Goal: Task Accomplishment & Management: Manage account settings

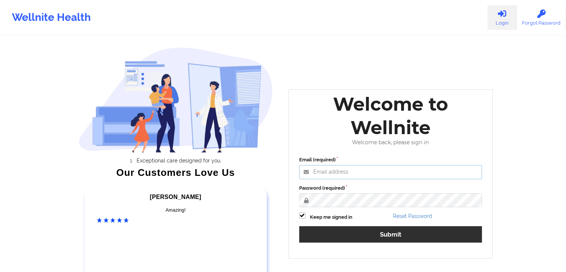
type input "[EMAIL_ADDRESS][DOMAIN_NAME]"
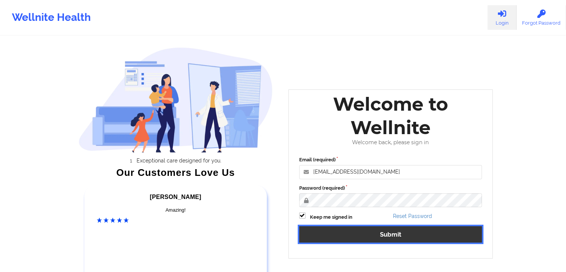
click at [427, 237] on button "Submit" at bounding box center [390, 234] width 183 height 16
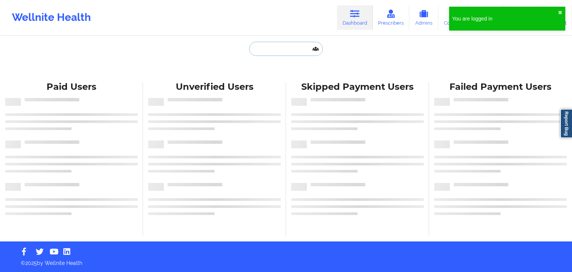
click at [275, 47] on input "text" at bounding box center [286, 49] width 74 height 14
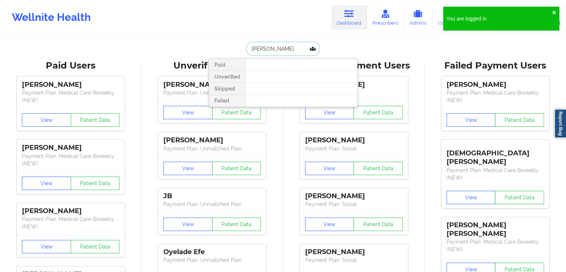
type input "tina bowman"
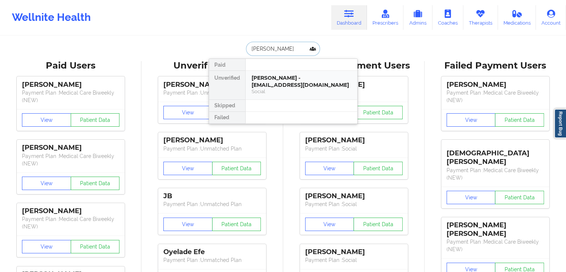
click at [284, 84] on div "tina bowman - tinabowman58@yahoo.com" at bounding box center [302, 81] width 100 height 14
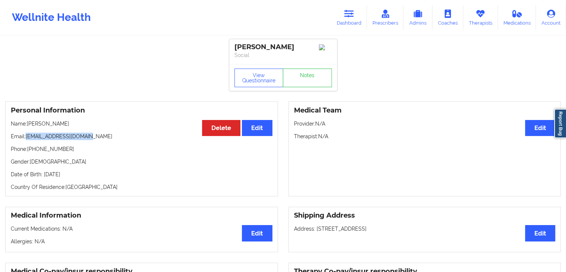
drag, startPoint x: 95, startPoint y: 136, endPoint x: 26, endPoint y: 137, distance: 69.7
click at [26, 137] on p "Email: tinabowman58@yahoo.com" at bounding box center [142, 136] width 262 height 7
copy p "tinabowman58@yahoo.com"
drag, startPoint x: 569, startPoint y: 56, endPoint x: 402, endPoint y: 102, distance: 173.8
drag, startPoint x: 402, startPoint y: 102, endPoint x: 416, endPoint y: 133, distance: 33.5
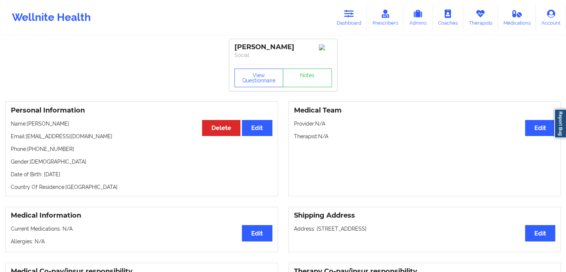
click at [416, 133] on div "Medical Team Edit Provider: N/A Therapist: N/A" at bounding box center [425, 148] width 273 height 95
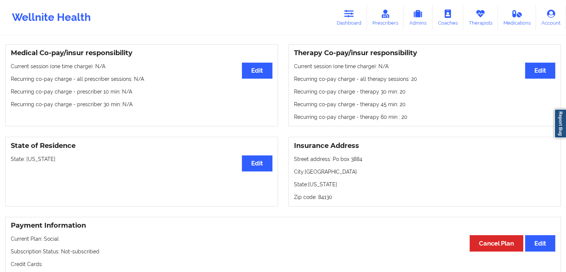
scroll to position [211, 0]
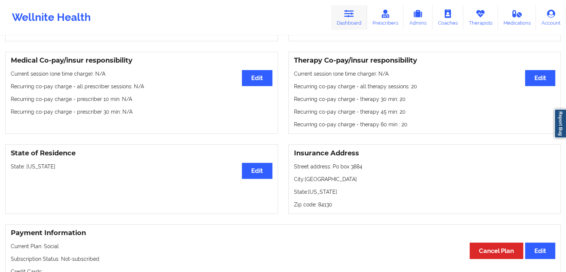
click at [352, 18] on link "Dashboard" at bounding box center [349, 17] width 36 height 25
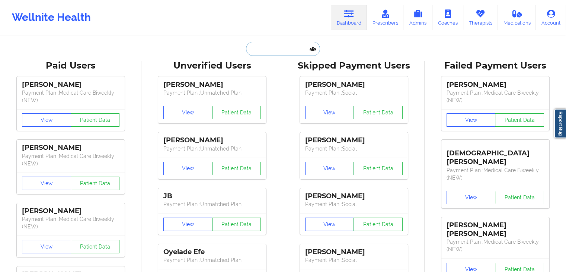
click at [289, 47] on input "text" at bounding box center [283, 49] width 74 height 14
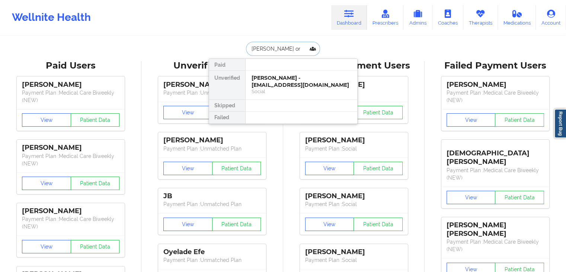
drag, startPoint x: 277, startPoint y: 47, endPoint x: 244, endPoint y: 51, distance: 33.4
click at [246, 51] on div "nicole or" at bounding box center [283, 49] width 74 height 14
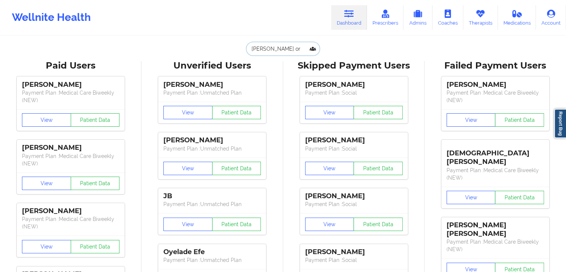
paste input "anikova1@gmail.com"
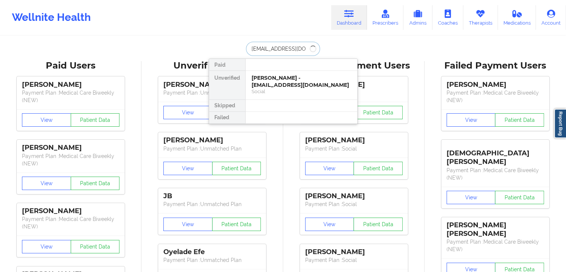
type input "anikova1@gmail.com"
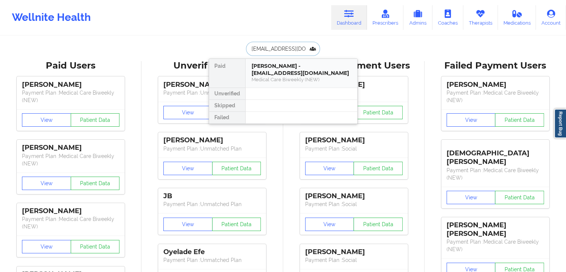
click at [277, 77] on div "Medical Care Biweekly (NEW)" at bounding box center [302, 79] width 100 height 6
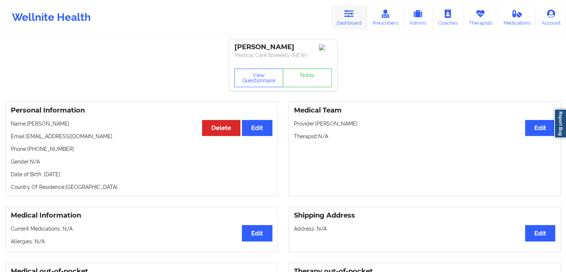
click at [347, 20] on link "Dashboard" at bounding box center [349, 17] width 36 height 25
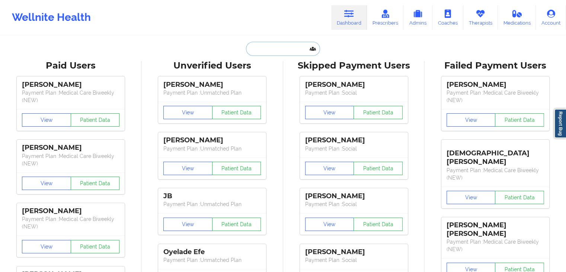
click at [295, 51] on input "text" at bounding box center [283, 49] width 74 height 14
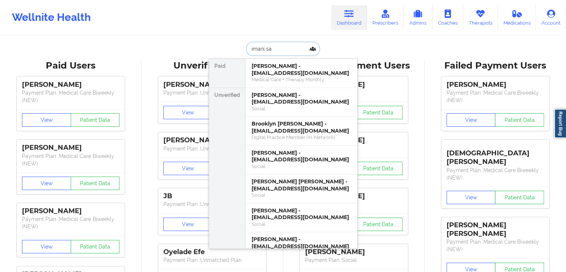
type input "imani sau"
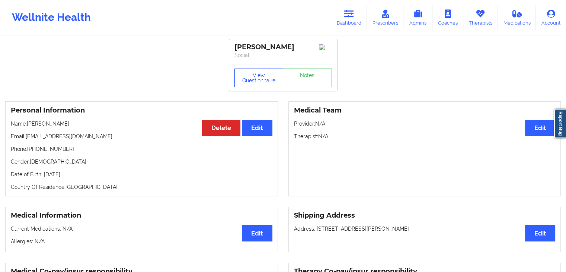
click at [261, 75] on button "View Questionnaire" at bounding box center [259, 78] width 49 height 19
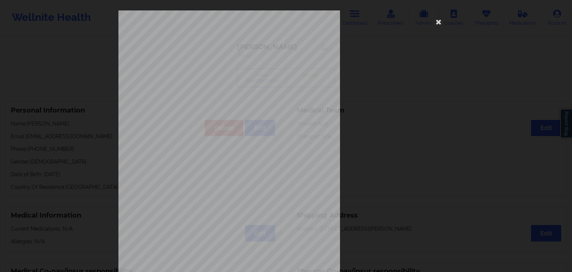
scroll to position [83, 0]
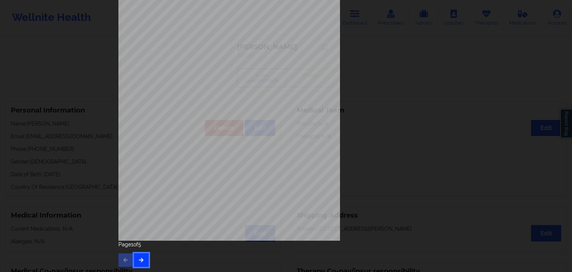
click at [146, 258] on button "button" at bounding box center [141, 259] width 15 height 13
click at [138, 258] on icon "button" at bounding box center [141, 259] width 6 height 4
click at [136, 256] on button "button" at bounding box center [141, 259] width 15 height 13
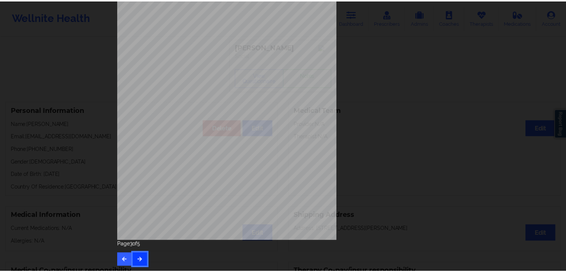
scroll to position [0, 0]
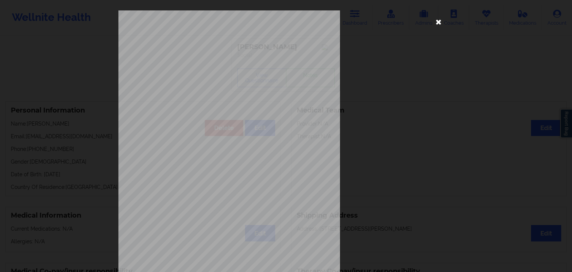
click at [438, 26] on icon at bounding box center [439, 22] width 12 height 12
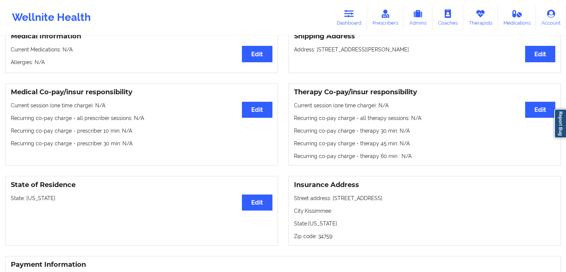
scroll to position [177, 0]
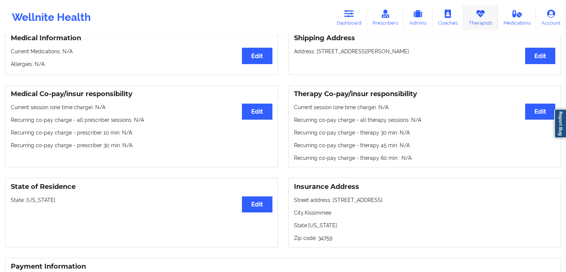
click at [489, 22] on link "Therapists" at bounding box center [481, 17] width 35 height 25
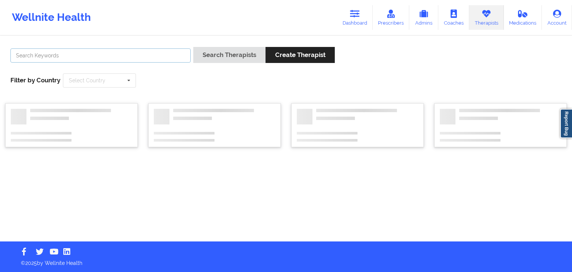
click at [169, 55] on input "text" at bounding box center [100, 55] width 180 height 14
type input "capus"
click at [193, 47] on button "Search Therapists" at bounding box center [229, 55] width 72 height 16
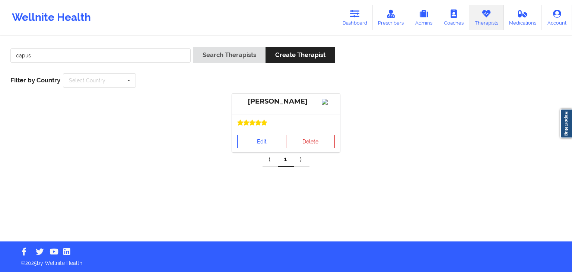
click at [262, 148] on link "Edit" at bounding box center [261, 141] width 49 height 13
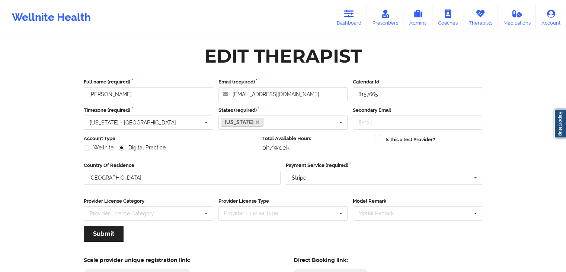
scroll to position [62, 0]
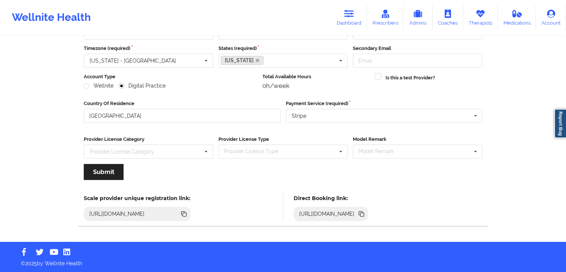
click at [364, 213] on icon at bounding box center [363, 215] width 4 height 4
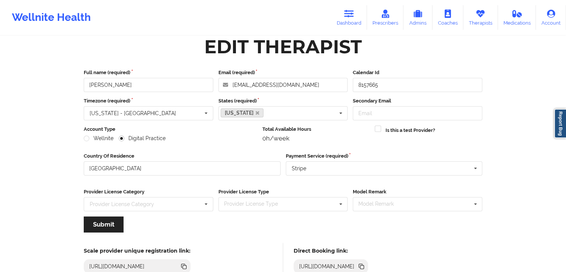
scroll to position [0, 0]
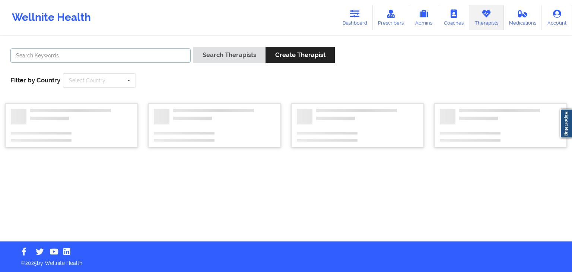
click at [129, 57] on input "text" at bounding box center [100, 55] width 180 height 14
type input "carol osher"
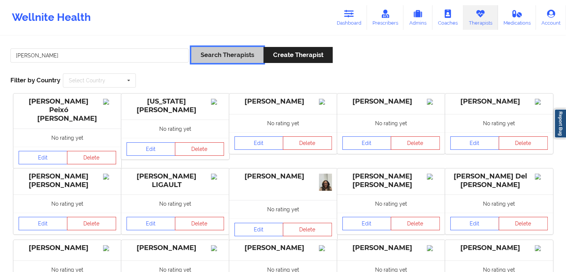
click at [207, 57] on button "Search Therapists" at bounding box center [227, 55] width 72 height 16
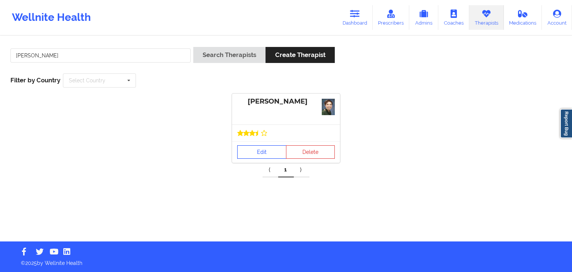
click at [258, 149] on link "Edit" at bounding box center [261, 151] width 49 height 13
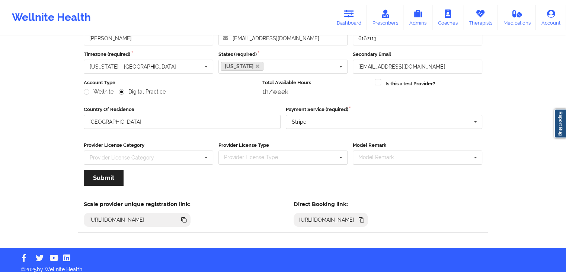
scroll to position [58, 0]
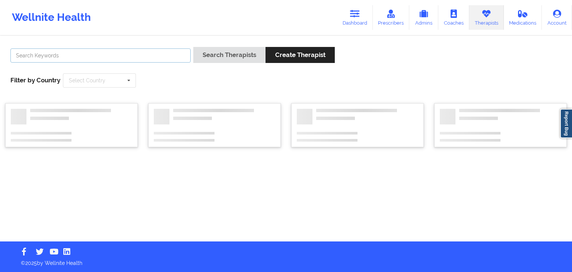
click at [86, 53] on input "text" at bounding box center [100, 55] width 180 height 14
type input "korina daniela"
click at [193, 47] on button "Search Therapists" at bounding box center [229, 55] width 72 height 16
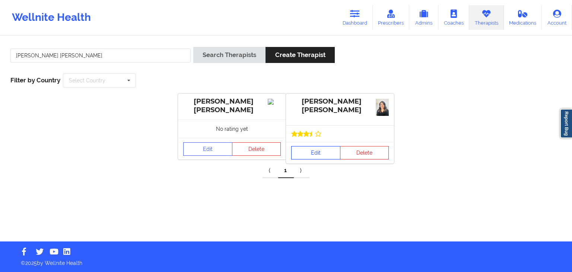
click at [312, 155] on link "Edit" at bounding box center [315, 152] width 49 height 13
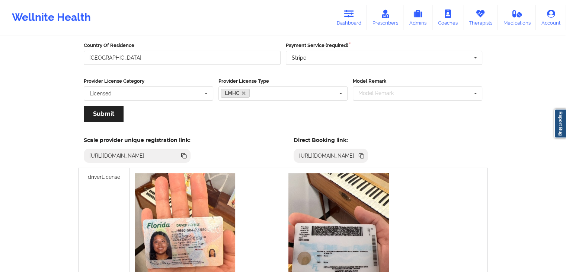
scroll to position [128, 0]
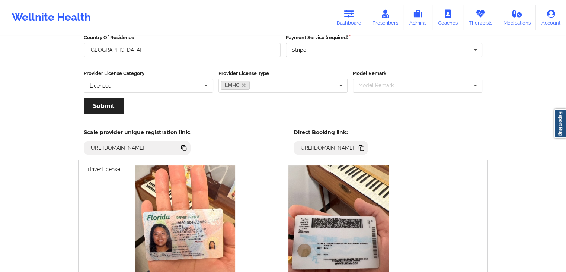
click at [363, 146] on icon at bounding box center [361, 147] width 4 height 4
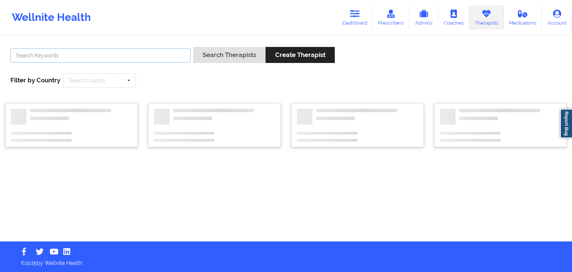
click at [77, 58] on input "text" at bounding box center [100, 55] width 180 height 14
type input "virginia gib"
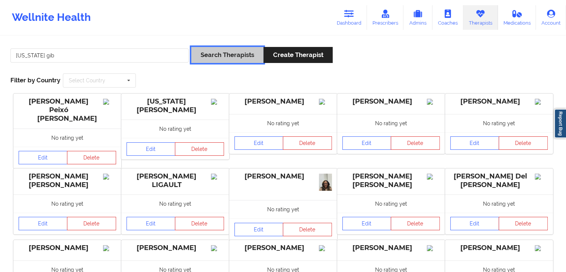
click at [219, 51] on button "Search Therapists" at bounding box center [227, 55] width 72 height 16
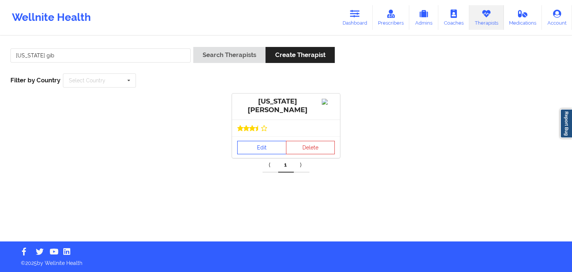
click at [260, 150] on link "Edit" at bounding box center [261, 147] width 49 height 13
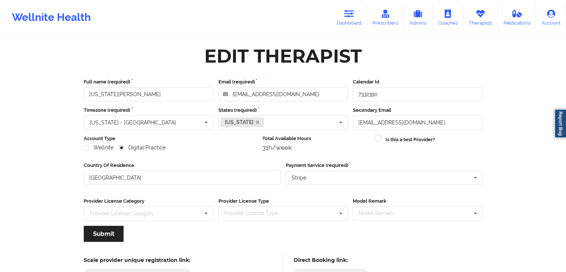
scroll to position [62, 0]
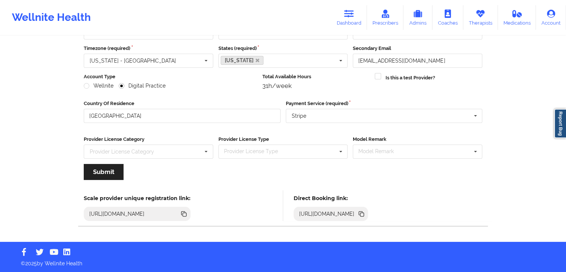
click at [364, 213] on icon at bounding box center [363, 215] width 4 height 4
click at [355, 7] on link "Dashboard" at bounding box center [349, 17] width 36 height 25
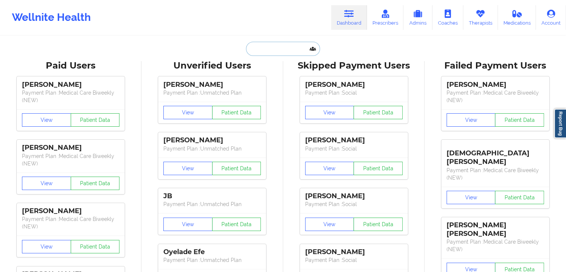
click at [276, 44] on input "text" at bounding box center [283, 49] width 74 height 14
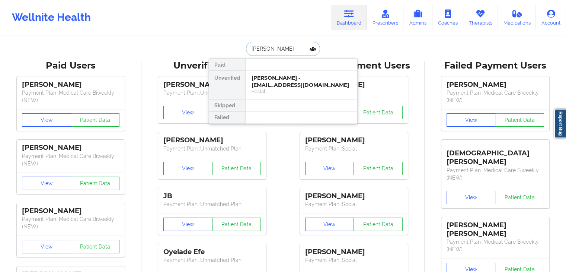
type input "thomas kynor"
click at [286, 83] on div "Thomas Kynor - kynor.shop@gmail.com" at bounding box center [302, 81] width 100 height 14
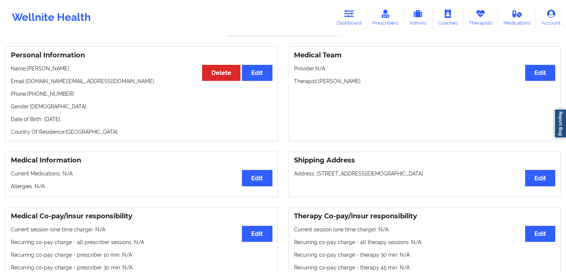
scroll to position [53, 0]
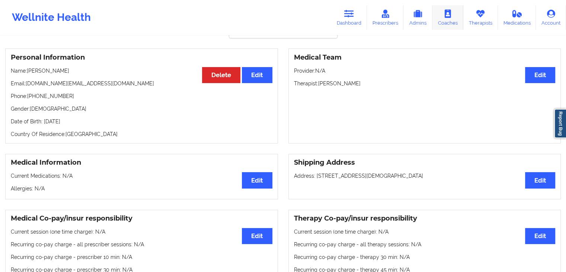
drag, startPoint x: 474, startPoint y: 17, endPoint x: 464, endPoint y: 18, distance: 9.7
click at [474, 17] on link "Therapists" at bounding box center [481, 17] width 35 height 25
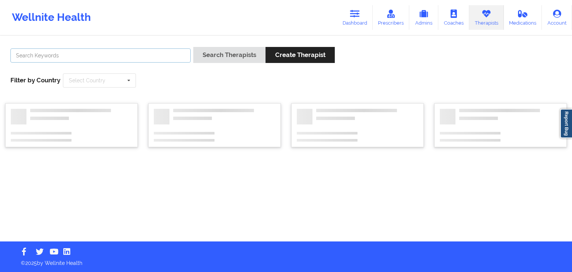
click at [173, 50] on input "text" at bounding box center [100, 55] width 180 height 14
type input "laura clarke"
click at [193, 47] on button "Search Therapists" at bounding box center [229, 55] width 72 height 16
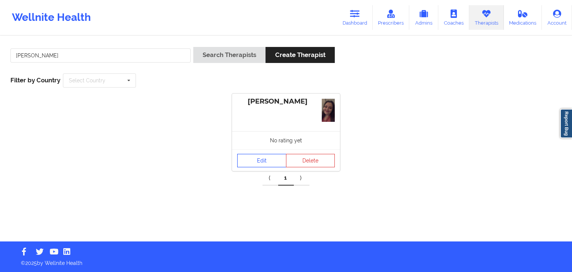
click at [252, 160] on link "Edit" at bounding box center [261, 160] width 49 height 13
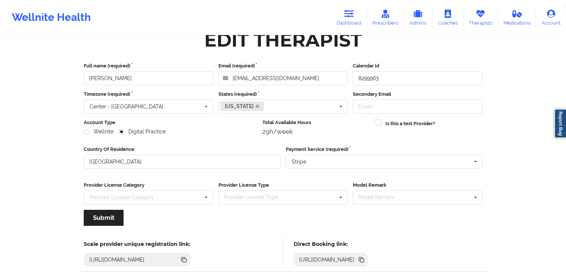
scroll to position [62, 0]
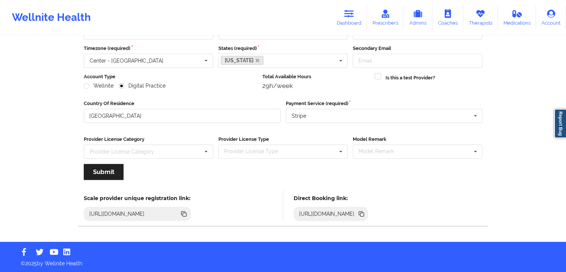
drag, startPoint x: 355, startPoint y: 15, endPoint x: 572, endPoint y: 34, distance: 217.2
click at [354, 15] on icon at bounding box center [350, 14] width 10 height 8
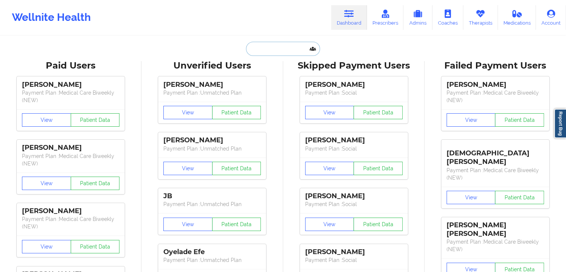
click at [276, 49] on input "text" at bounding box center [283, 49] width 74 height 14
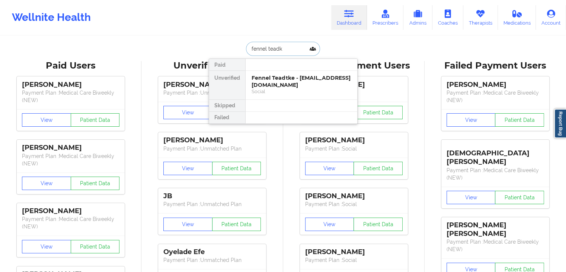
type input "fennel teadk"
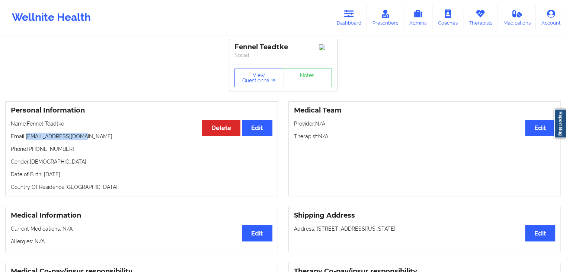
drag, startPoint x: 85, startPoint y: 137, endPoint x: 26, endPoint y: 139, distance: 58.9
click at [26, 139] on p "Email: teadtkef@aks-eng.com" at bounding box center [142, 136] width 262 height 7
copy p "teadtkef@aks-eng.com"
drag, startPoint x: 63, startPoint y: 152, endPoint x: 29, endPoint y: 152, distance: 33.9
click at [29, 152] on p "Phone: +15037915809" at bounding box center [142, 148] width 262 height 7
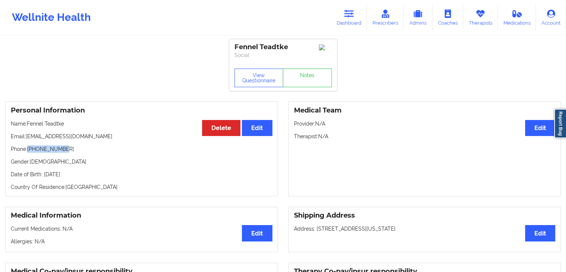
copy p "+15037915809"
click at [359, 19] on link "Dashboard" at bounding box center [349, 17] width 36 height 25
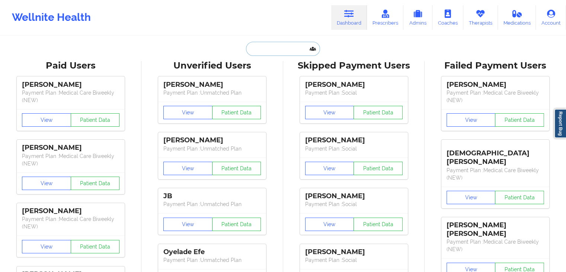
click at [264, 48] on input "text" at bounding box center [283, 49] width 74 height 14
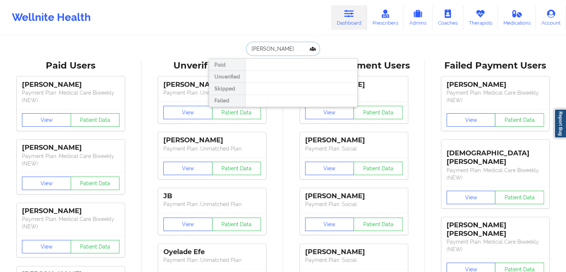
type input "bianca rose"
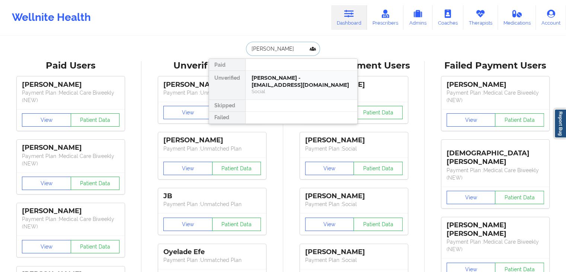
click at [276, 82] on div "Bianca Rose Carbone - biancacarbone03@gmail.com" at bounding box center [302, 81] width 100 height 14
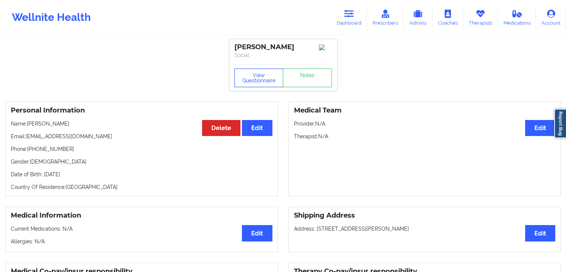
click at [248, 84] on button "View Questionnaire" at bounding box center [259, 78] width 49 height 19
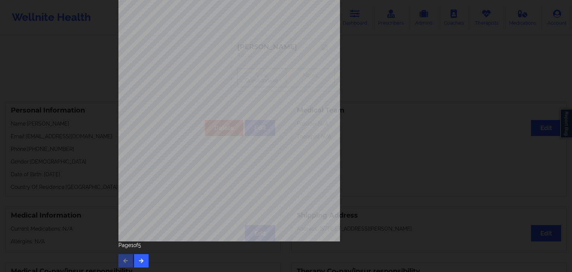
scroll to position [83, 0]
click at [140, 258] on icon "button" at bounding box center [141, 259] width 6 height 4
click at [141, 258] on icon "button" at bounding box center [141, 259] width 6 height 4
click at [142, 258] on icon "button" at bounding box center [141, 259] width 6 height 4
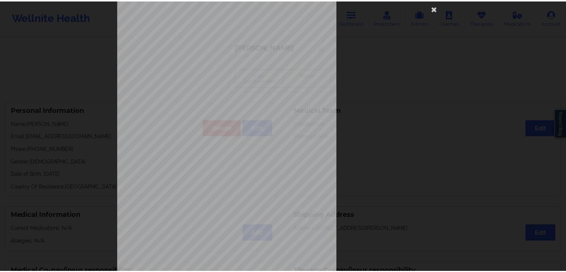
scroll to position [15, 0]
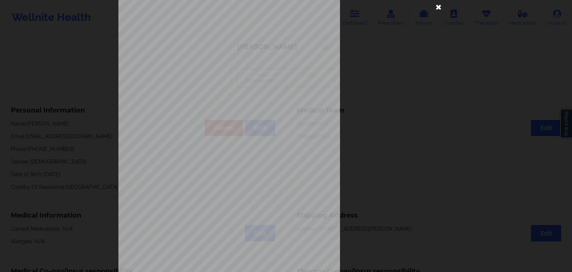
click at [438, 8] on icon at bounding box center [439, 7] width 12 height 12
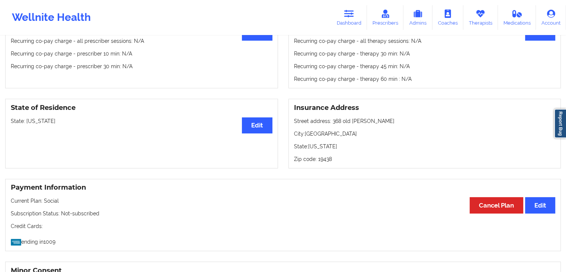
scroll to position [255, 0]
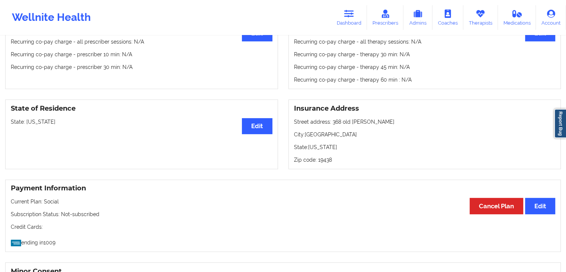
click at [191, 67] on p "Recurring co-pay charge - prescriber 30 min : N/A" at bounding box center [142, 66] width 262 height 7
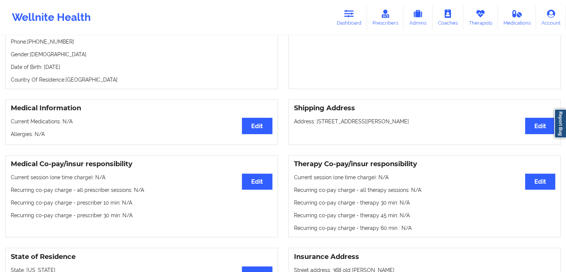
scroll to position [107, 0]
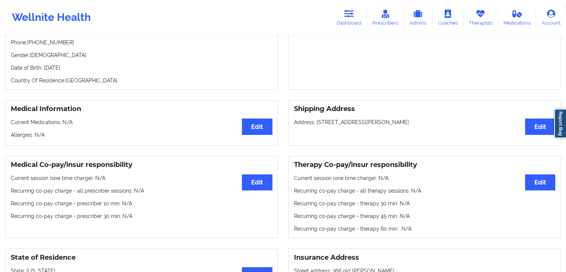
click at [146, 74] on div "Personal Information Edit Delete Name: Bianca Rose Carbone Email: biancacarbone…" at bounding box center [141, 42] width 273 height 95
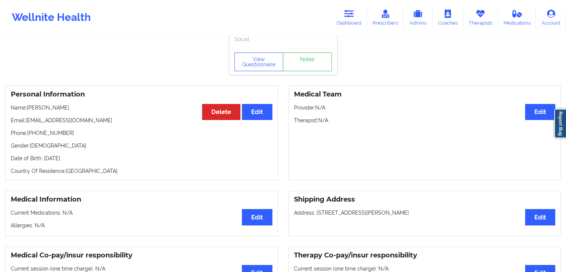
scroll to position [0, 0]
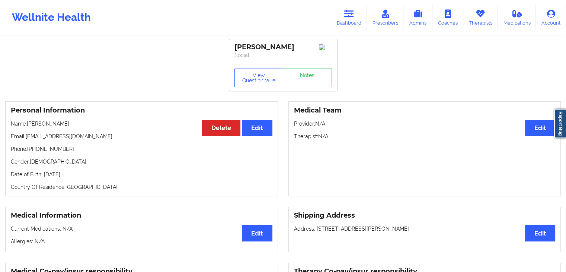
drag, startPoint x: 44, startPoint y: 124, endPoint x: 94, endPoint y: 126, distance: 50.0
click at [94, 126] on p "Name: Bianca Rose Carbone" at bounding box center [142, 123] width 262 height 7
copy p "Rose Carbone"
drag, startPoint x: 28, startPoint y: 150, endPoint x: 63, endPoint y: 147, distance: 34.8
click at [63, 147] on div "Personal Information Edit Delete Name: Bianca Rose Carbone Email: biancacarbone…" at bounding box center [141, 148] width 273 height 95
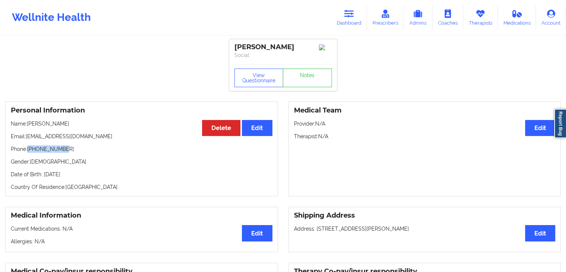
copy p "+16106806046"
click at [476, 10] on link "Therapists" at bounding box center [481, 17] width 35 height 25
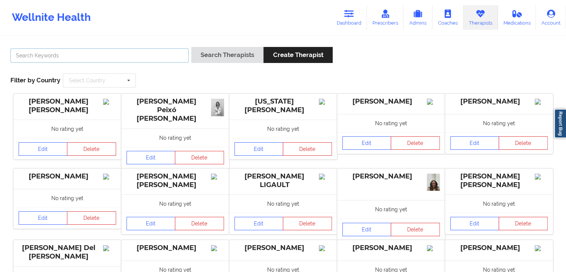
click at [109, 50] on input "text" at bounding box center [99, 55] width 178 height 14
type input "darlene nicks"
click at [191, 47] on button "Search Therapists" at bounding box center [227, 55] width 72 height 16
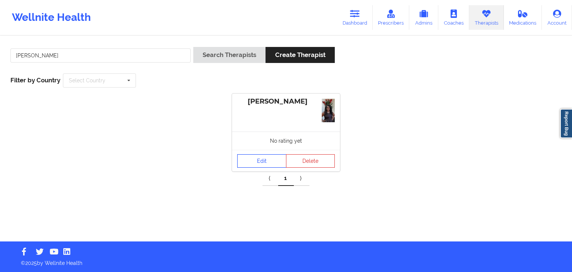
click at [254, 162] on link "Edit" at bounding box center [261, 160] width 49 height 13
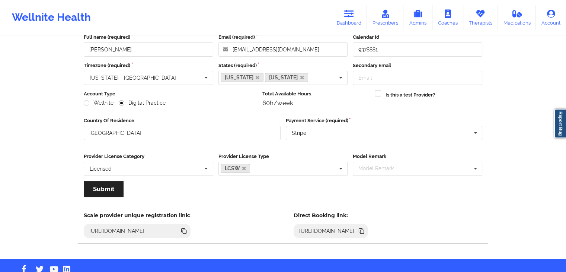
scroll to position [62, 0]
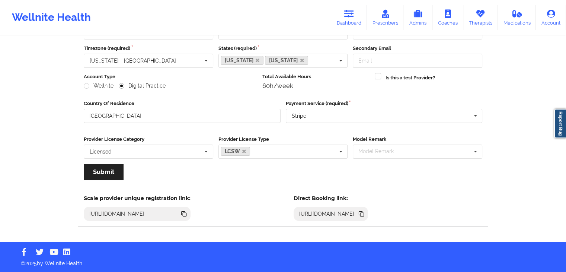
click at [364, 214] on icon at bounding box center [363, 215] width 4 height 4
click at [477, 22] on link "Therapists" at bounding box center [481, 17] width 35 height 25
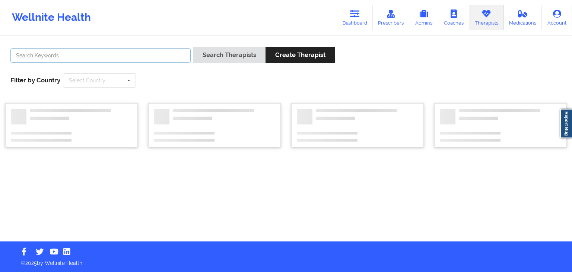
click at [100, 57] on input "text" at bounding box center [100, 55] width 180 height 14
type input "erin ritt"
click at [193, 47] on button "Search Therapists" at bounding box center [229, 55] width 72 height 16
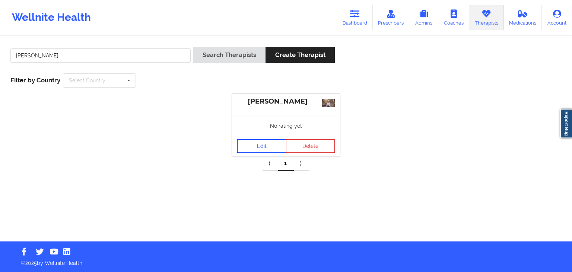
click at [268, 146] on link "Edit" at bounding box center [261, 145] width 49 height 13
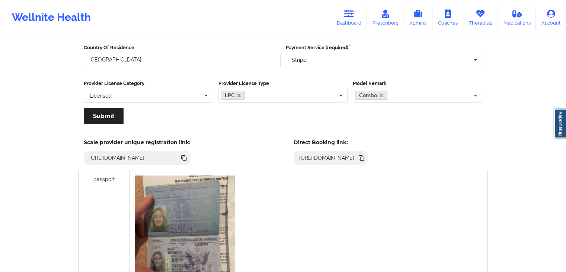
scroll to position [157, 0]
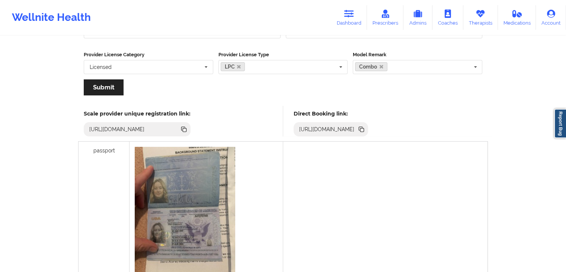
click at [364, 129] on icon at bounding box center [363, 130] width 4 height 4
click at [367, 15] on link "Dashboard" at bounding box center [349, 17] width 36 height 25
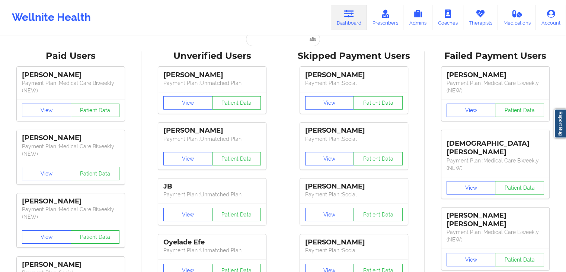
scroll to position [12, 0]
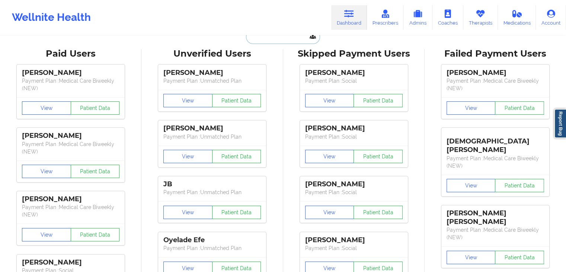
click at [290, 41] on input "text" at bounding box center [283, 37] width 74 height 14
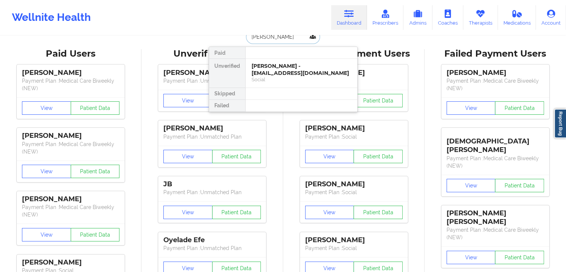
type input "stephen j dugan"
click at [289, 71] on div "Stephen J Dugan - dugan84@gmail.com" at bounding box center [302, 70] width 100 height 14
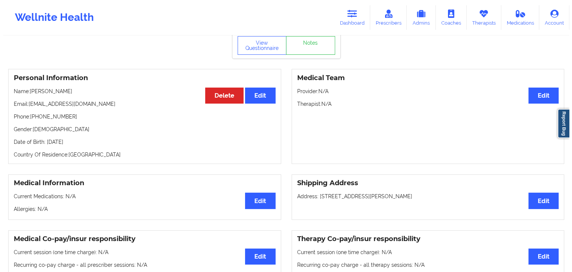
scroll to position [29, 0]
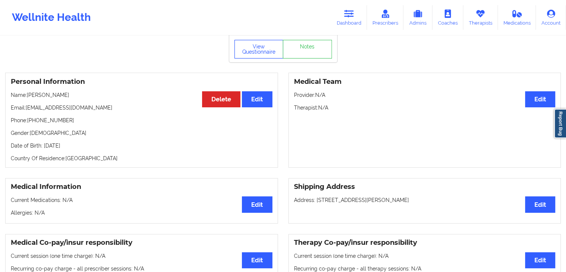
click at [254, 55] on button "View Questionnaire" at bounding box center [259, 49] width 49 height 19
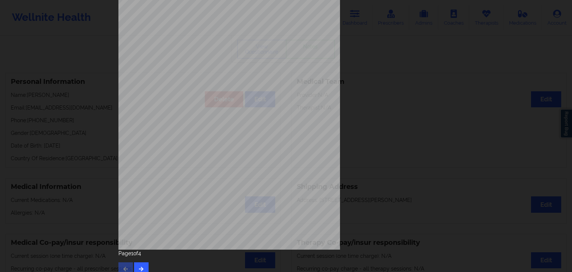
scroll to position [83, 0]
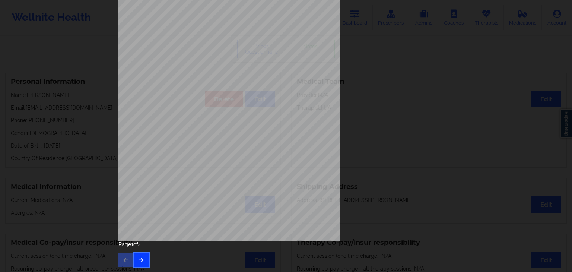
click at [139, 261] on icon "button" at bounding box center [141, 259] width 6 height 4
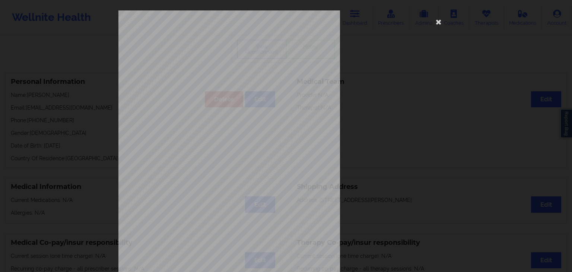
click at [252, 130] on span "Little interest or pleasure in doing things" at bounding box center [232, 132] width 69 height 4
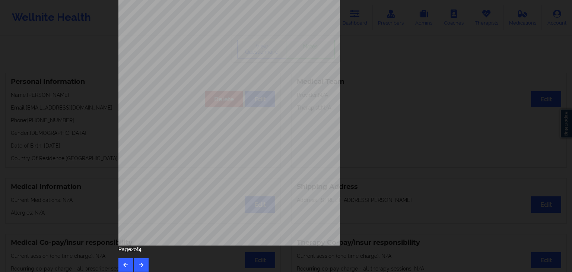
scroll to position [83, 0]
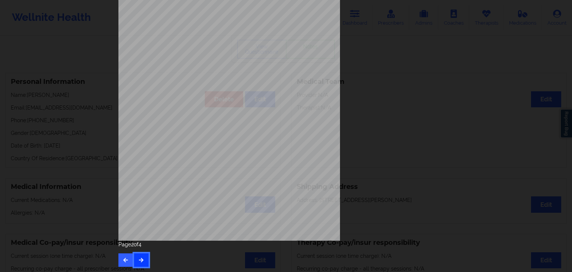
click at [141, 259] on icon "button" at bounding box center [141, 259] width 6 height 4
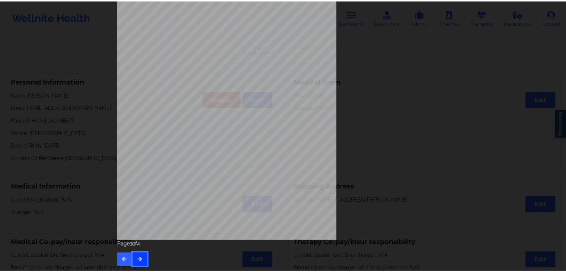
scroll to position [0, 0]
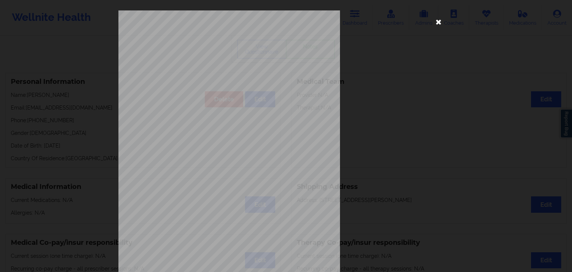
click at [433, 20] on icon at bounding box center [439, 22] width 12 height 12
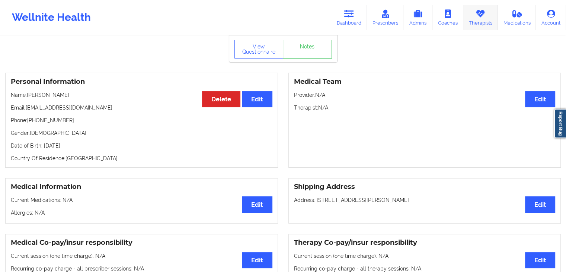
click at [485, 16] on icon at bounding box center [481, 14] width 10 height 8
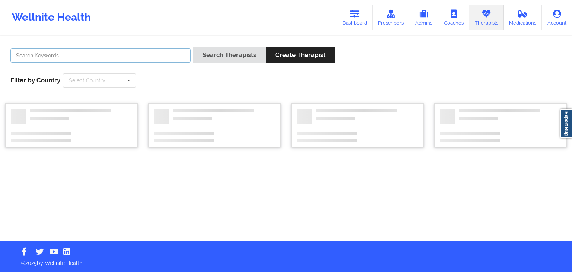
click at [174, 57] on input "text" at bounding box center [100, 55] width 180 height 14
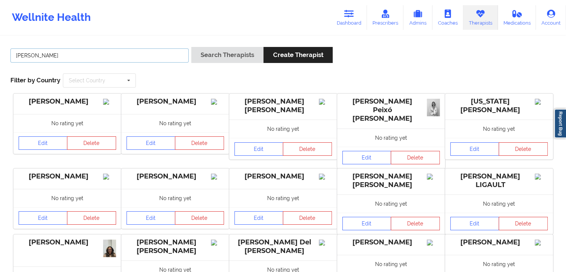
click at [191, 47] on button "Search Therapists" at bounding box center [227, 55] width 72 height 16
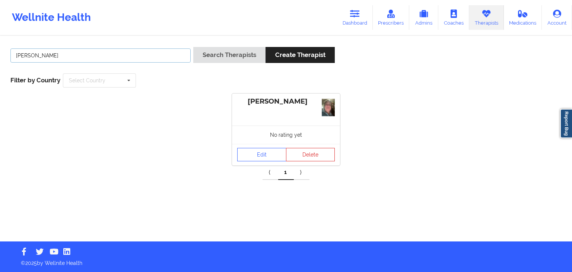
click at [116, 55] on input "maura desmond" at bounding box center [100, 55] width 180 height 14
click at [193, 47] on button "Search Therapists" at bounding box center [229, 55] width 72 height 16
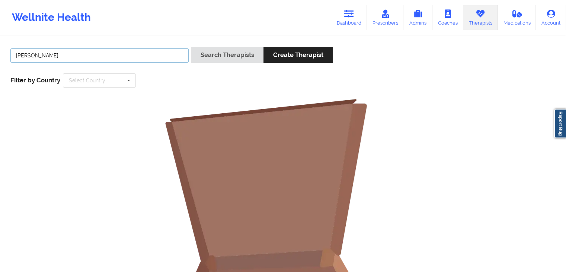
click at [191, 47] on button "Search Therapists" at bounding box center [227, 55] width 72 height 16
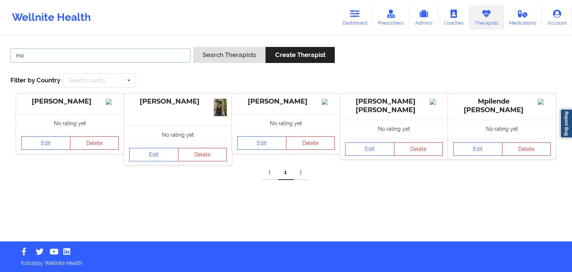
type input "m"
type input "adam matter"
click at [193, 47] on button "Search Therapists" at bounding box center [229, 55] width 72 height 16
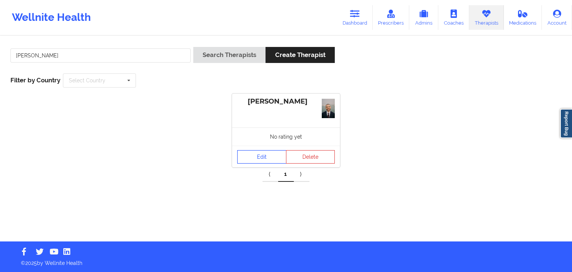
click at [263, 154] on link "Edit" at bounding box center [261, 156] width 49 height 13
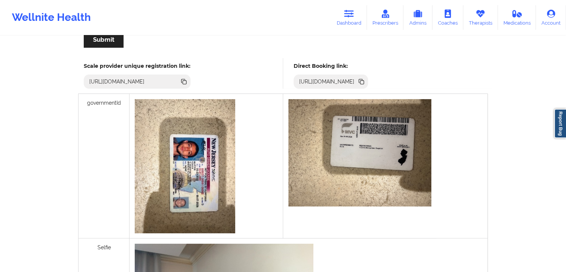
scroll to position [193, 0]
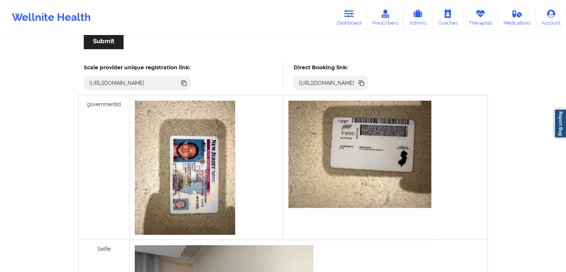
click at [364, 83] on icon at bounding box center [363, 84] width 4 height 4
click at [476, 15] on icon at bounding box center [481, 14] width 10 height 8
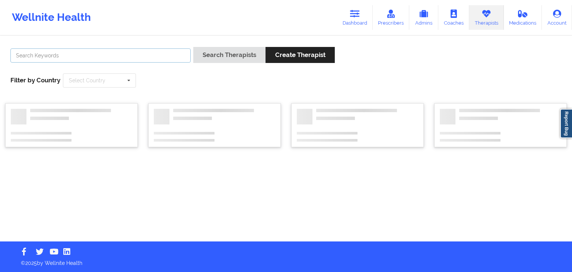
click at [117, 52] on input "text" at bounding box center [100, 55] width 180 height 14
type input "david kr"
click at [193, 47] on button "Search Therapists" at bounding box center [229, 55] width 72 height 16
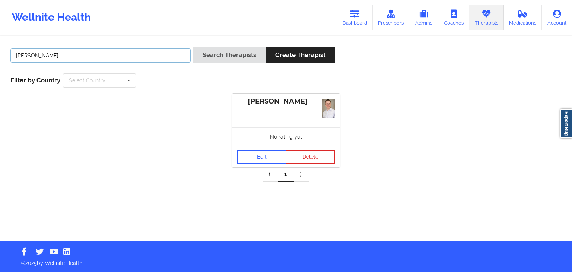
click at [117, 52] on input "david kr" at bounding box center [100, 55] width 180 height 14
click at [245, 160] on link "Edit" at bounding box center [261, 156] width 49 height 13
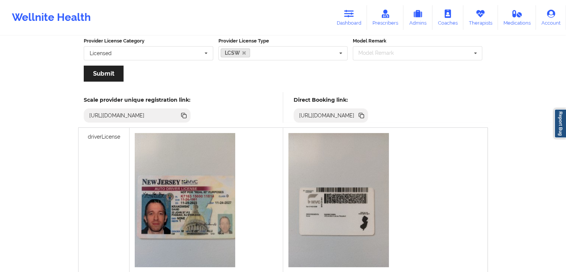
scroll to position [174, 0]
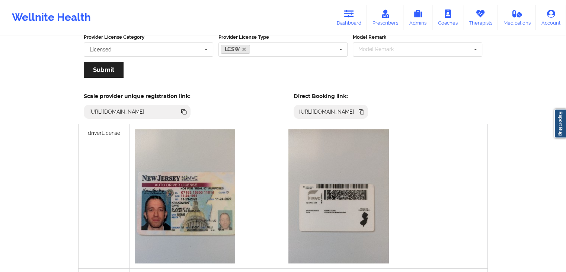
click at [364, 111] on icon at bounding box center [363, 113] width 4 height 4
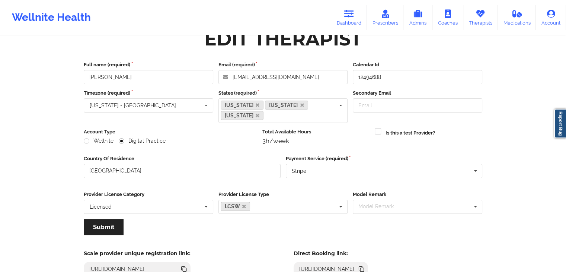
scroll to position [18, 0]
click at [367, 17] on link "Dashboard" at bounding box center [349, 17] width 36 height 25
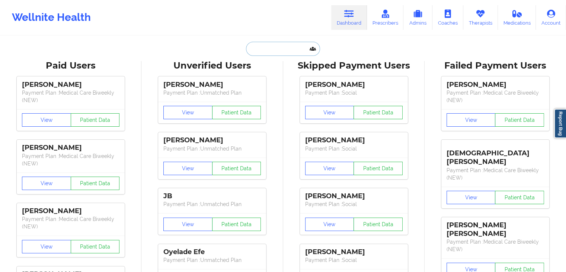
click at [274, 42] on input "text" at bounding box center [283, 49] width 74 height 14
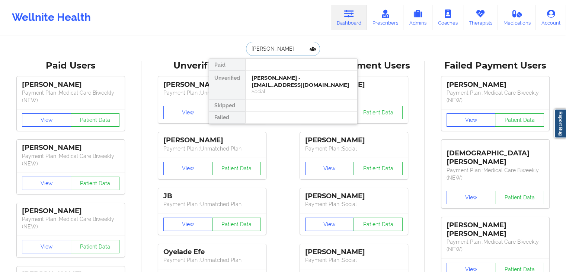
type input "raul rodri"
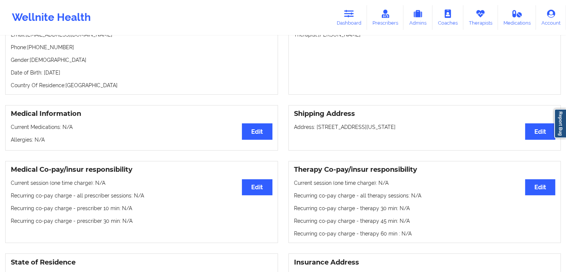
scroll to position [89, 0]
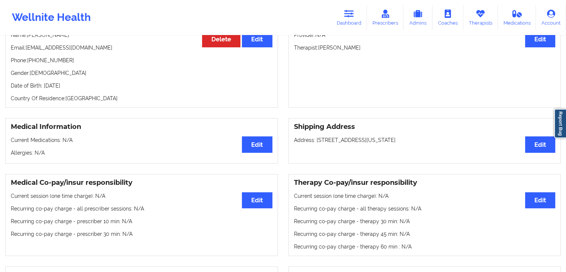
click at [271, 91] on div "Personal Information Edit Delete Name: Raul Rodriguez Email: carpe_diem90@yahoo…" at bounding box center [141, 60] width 273 height 95
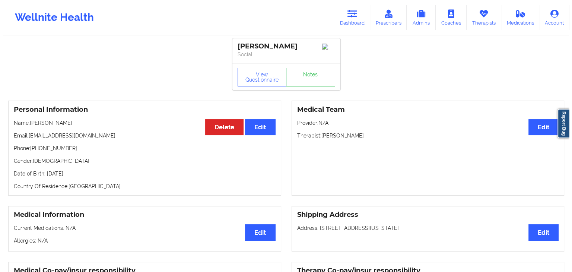
scroll to position [0, 0]
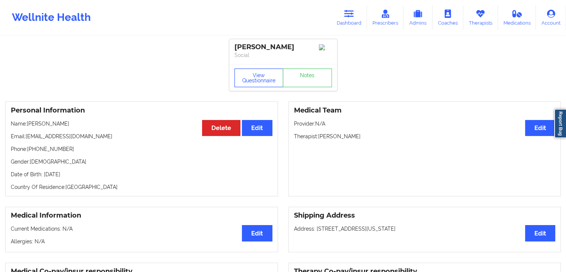
click at [261, 82] on button "View Questionnaire" at bounding box center [259, 78] width 49 height 19
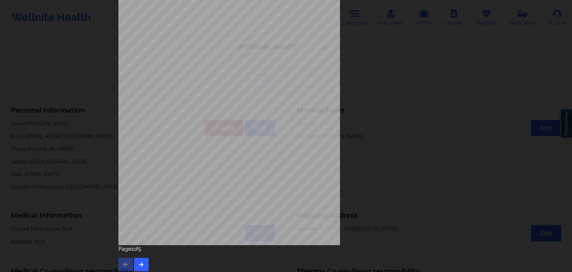
scroll to position [83, 0]
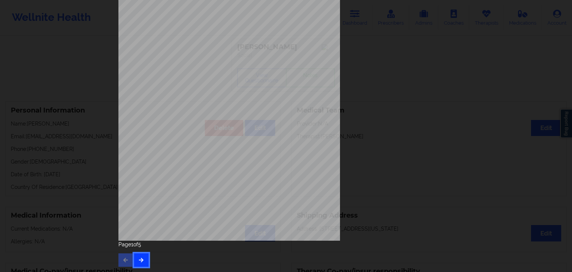
click at [136, 263] on button "button" at bounding box center [141, 259] width 15 height 13
click at [143, 261] on button "button" at bounding box center [141, 259] width 15 height 13
click at [142, 262] on icon "button" at bounding box center [141, 259] width 6 height 4
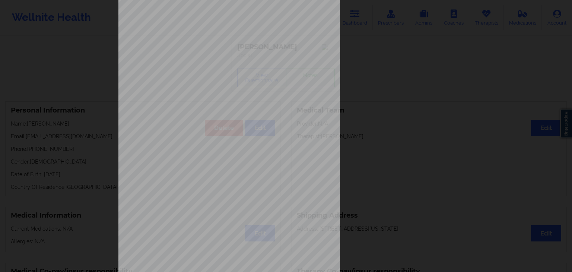
scroll to position [60, 0]
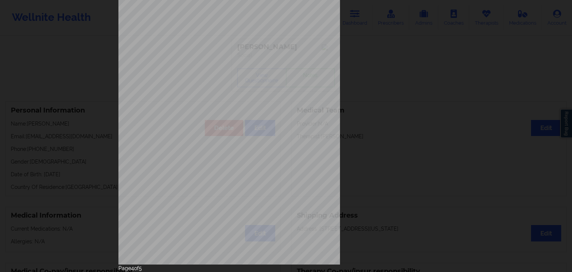
click at [379, 75] on div "Insurance company type details by patient commercial Insurance Member ID for pa…" at bounding box center [285, 108] width 335 height 314
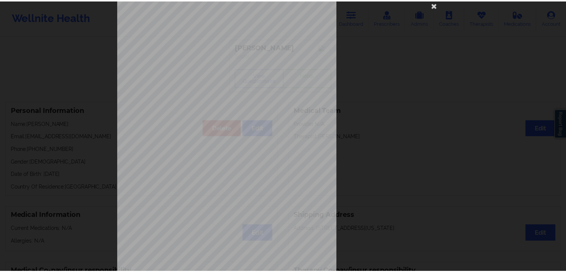
scroll to position [0, 0]
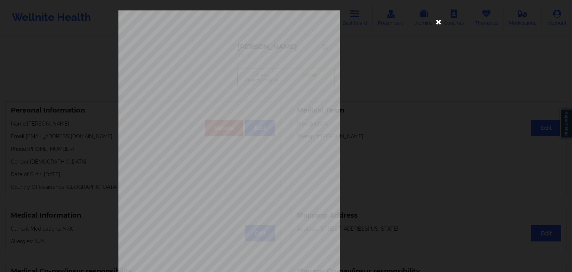
click at [433, 26] on icon at bounding box center [439, 22] width 12 height 12
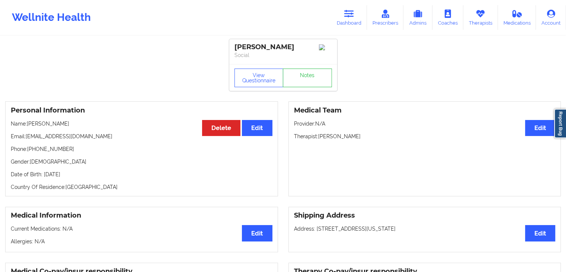
click at [308, 115] on h3 "Medical Team" at bounding box center [425, 110] width 262 height 9
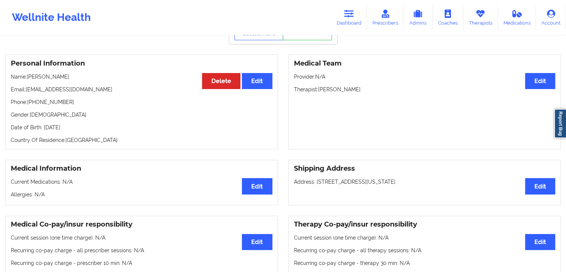
scroll to position [46, 0]
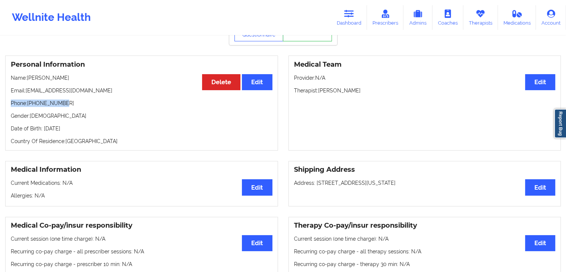
drag, startPoint x: 11, startPoint y: 105, endPoint x: 62, endPoint y: 107, distance: 51.0
click at [62, 107] on p "Phone: +14795673364" at bounding box center [142, 102] width 262 height 7
copy p "Phone: +14795673364"
drag, startPoint x: 352, startPoint y: 10, endPoint x: 356, endPoint y: 10, distance: 3.7
click at [352, 10] on icon at bounding box center [350, 14] width 10 height 8
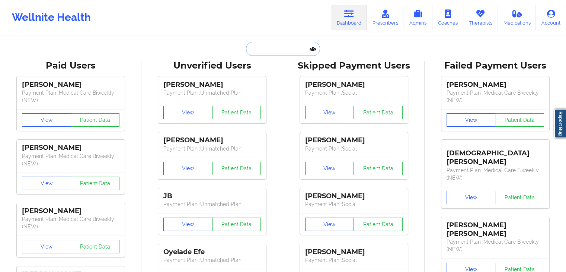
click at [264, 51] on input "text" at bounding box center [283, 49] width 74 height 14
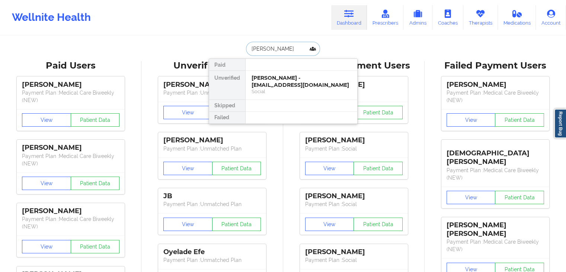
type input "abriana amari"
click at [271, 83] on div "Abriana Amari Wilson - adonis2x@icloud.com" at bounding box center [302, 81] width 100 height 14
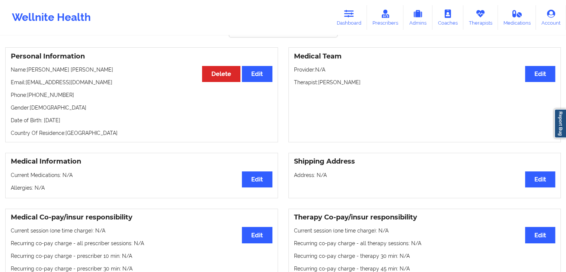
scroll to position [54, 0]
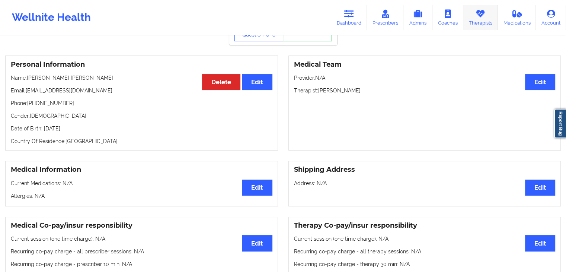
click at [487, 19] on link "Therapists" at bounding box center [481, 17] width 35 height 25
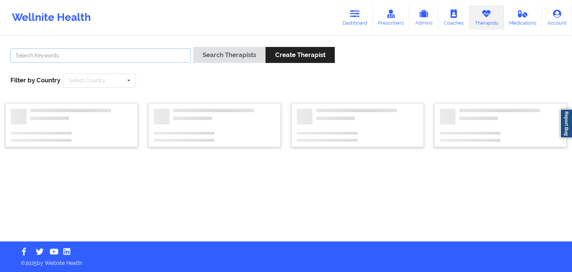
click at [131, 56] on input "text" at bounding box center [100, 55] width 180 height 14
type input "v"
paste input "Cynthia Knoell"
click at [193, 47] on button "Search Therapists" at bounding box center [229, 55] width 72 height 16
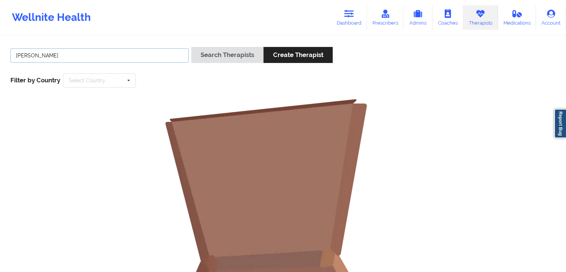
click at [112, 58] on input "Cynthia Knoell" at bounding box center [99, 55] width 178 height 14
click at [191, 47] on button "Search Therapists" at bounding box center [227, 55] width 72 height 16
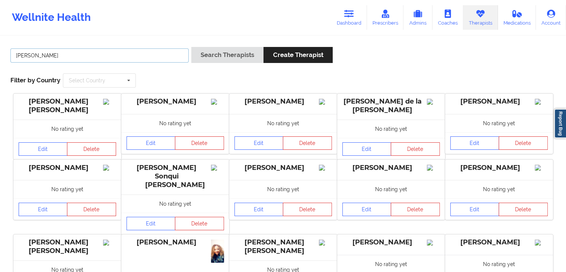
click at [191, 47] on button "Search Therapists" at bounding box center [227, 55] width 72 height 16
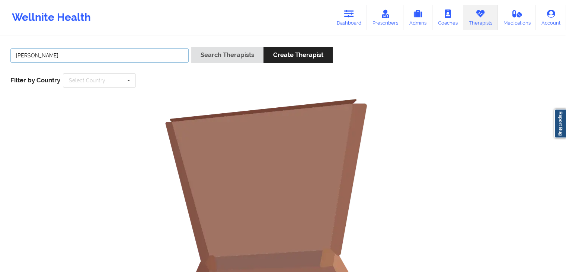
click at [191, 47] on button "Search Therapists" at bounding box center [227, 55] width 72 height 16
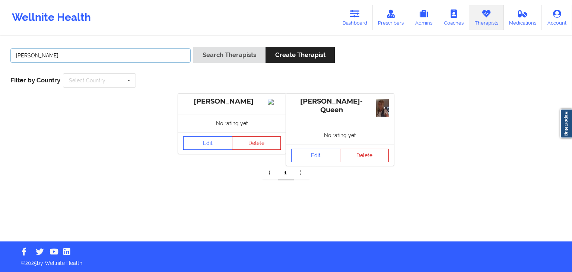
drag, startPoint x: 153, startPoint y: 60, endPoint x: 13, endPoint y: 57, distance: 139.3
click at [13, 57] on input "Cynthia k" at bounding box center [100, 55] width 180 height 14
type input "laura clarke"
click at [205, 61] on button "Search Therapists" at bounding box center [229, 55] width 72 height 16
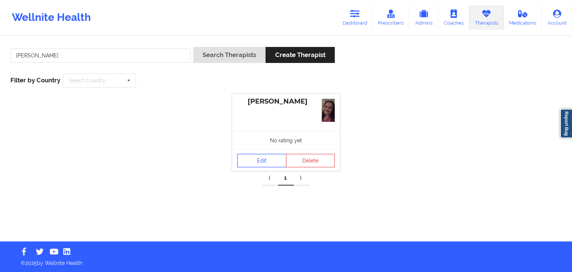
click at [262, 166] on link "Edit" at bounding box center [261, 160] width 49 height 13
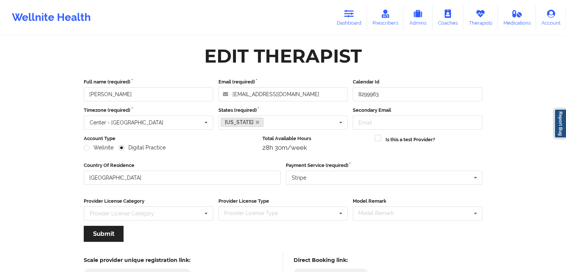
scroll to position [62, 0]
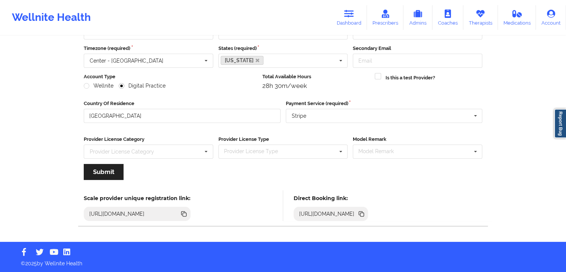
click at [366, 210] on icon at bounding box center [362, 214] width 8 height 8
click at [365, 22] on link "Dashboard" at bounding box center [349, 17] width 36 height 25
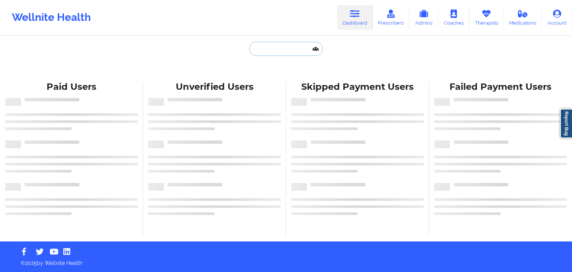
click at [260, 50] on input "text" at bounding box center [286, 49] width 74 height 14
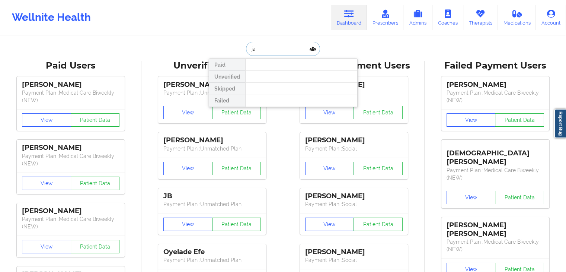
type input "j"
type input "ryan mora"
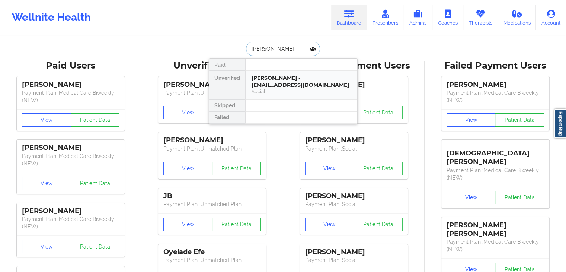
click at [283, 86] on div "Ryan Mora - ryanmora96@gmail.com" at bounding box center [302, 81] width 100 height 14
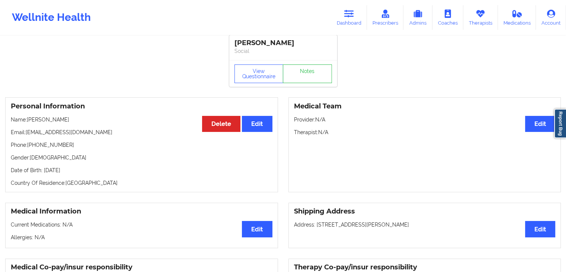
scroll to position [5, 0]
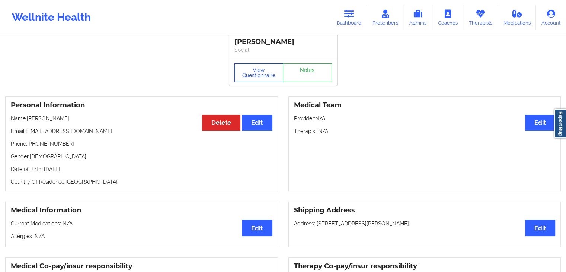
click at [264, 74] on button "View Questionnaire" at bounding box center [259, 72] width 49 height 19
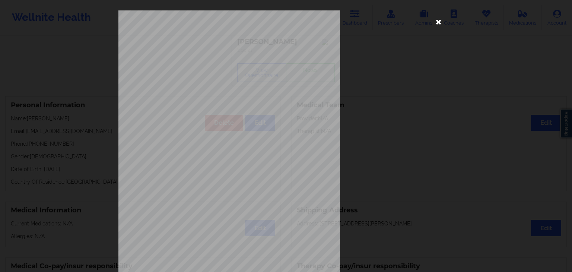
click at [435, 22] on icon at bounding box center [439, 22] width 12 height 12
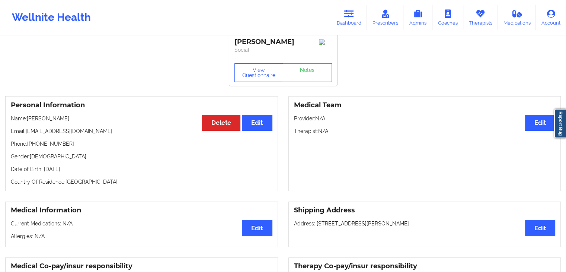
click at [323, 196] on div "Personal Information Edit Delete Name: Ryan Mora Email: ryanmora96@gmail.com Ph…" at bounding box center [283, 143] width 566 height 105
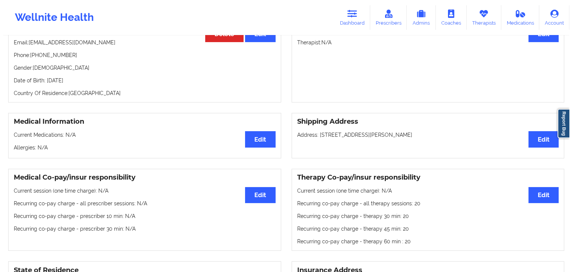
scroll to position [0, 0]
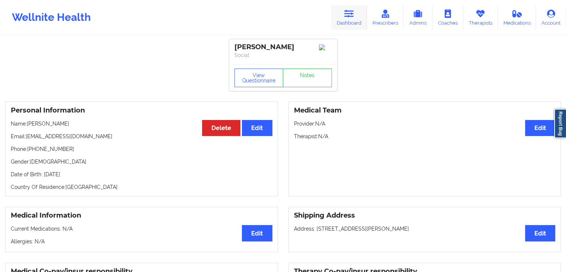
click at [350, 13] on icon at bounding box center [350, 14] width 10 height 8
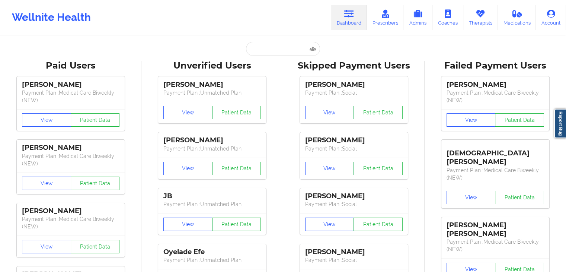
click at [267, 50] on input "text" at bounding box center [283, 49] width 74 height 14
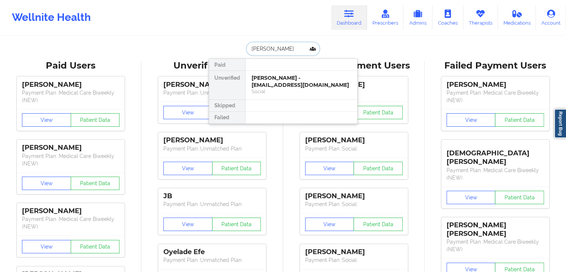
type input "bianca rose"
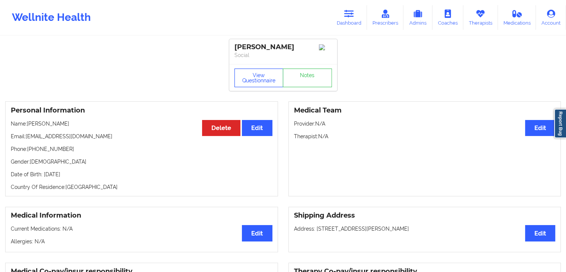
click at [259, 82] on button "View Questionnaire" at bounding box center [259, 78] width 49 height 19
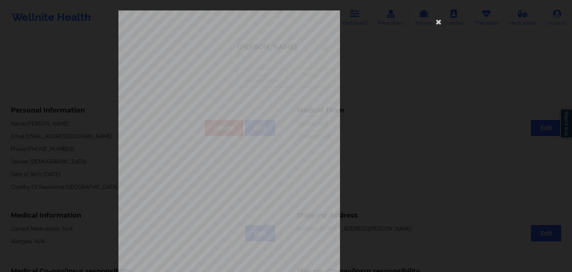
click at [246, 166] on span "Please tell us your shipping address" at bounding box center [226, 165] width 63 height 4
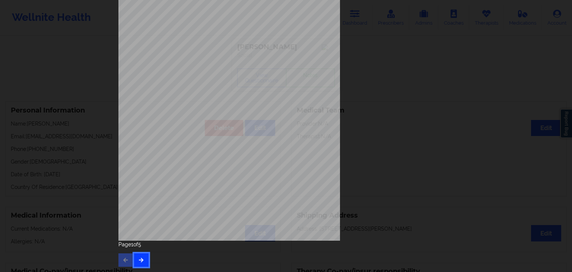
click at [142, 258] on icon "button" at bounding box center [141, 259] width 6 height 4
click at [138, 261] on icon "button" at bounding box center [141, 259] width 6 height 4
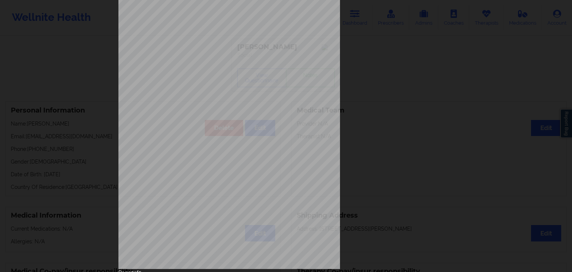
scroll to position [68, 0]
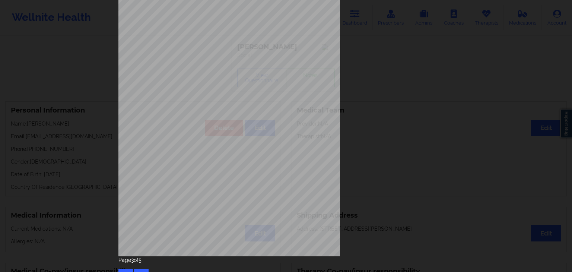
click at [144, 267] on div "Page 3 of 5" at bounding box center [285, 269] width 335 height 26
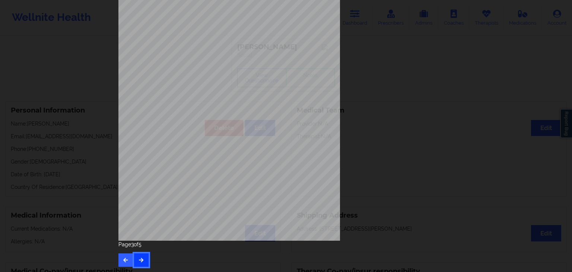
click at [140, 260] on icon "button" at bounding box center [141, 259] width 6 height 4
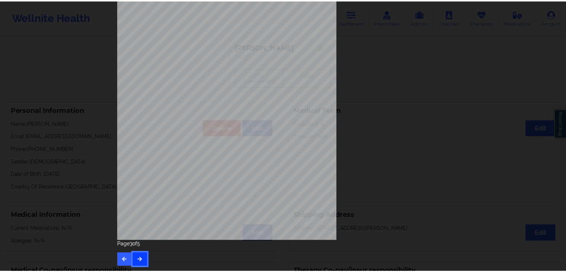
scroll to position [0, 0]
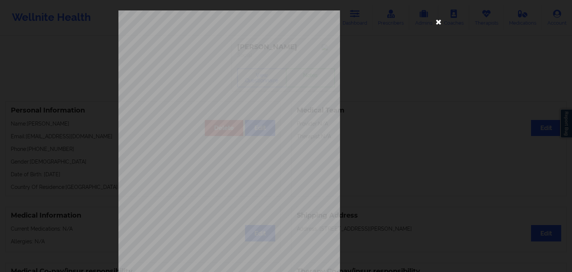
click at [436, 24] on icon at bounding box center [439, 22] width 12 height 12
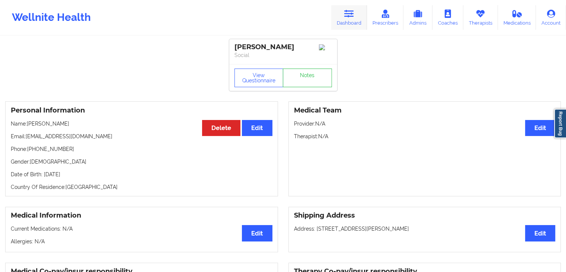
click at [346, 21] on link "Dashboard" at bounding box center [349, 17] width 36 height 25
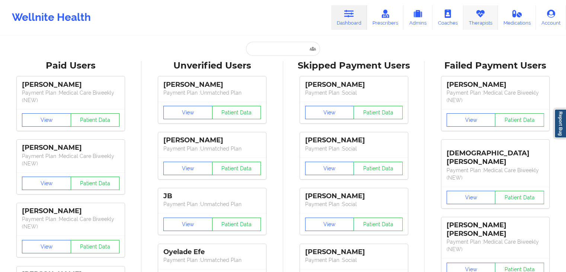
click at [484, 10] on icon at bounding box center [481, 14] width 10 height 8
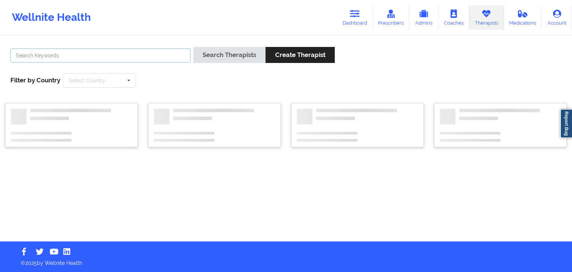
click at [162, 60] on input "text" at bounding box center [100, 55] width 180 height 14
type input "jennifer woods"
click at [193, 47] on button "Search Therapists" at bounding box center [229, 55] width 72 height 16
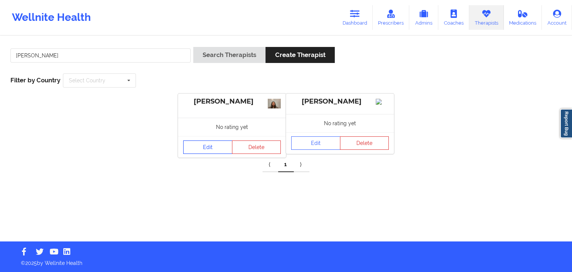
click at [209, 147] on link "Edit" at bounding box center [207, 146] width 49 height 13
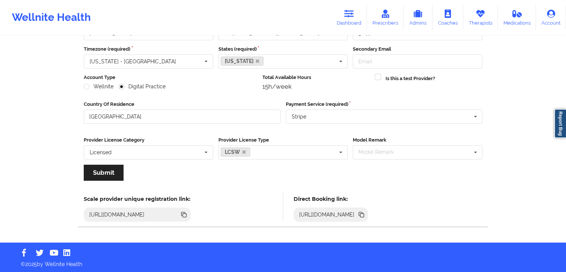
scroll to position [62, 0]
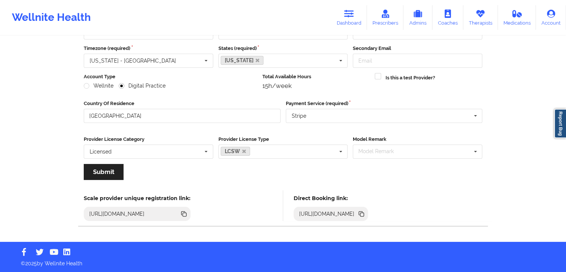
click at [364, 213] on icon at bounding box center [363, 215] width 4 height 4
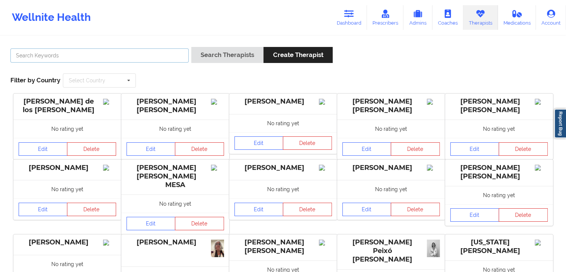
click at [149, 51] on input "text" at bounding box center [99, 55] width 178 height 14
type input "margaret fields"
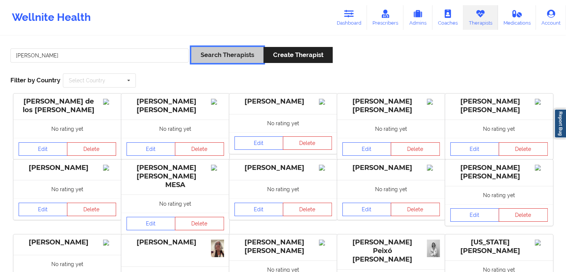
click at [225, 59] on button "Search Therapists" at bounding box center [227, 55] width 72 height 16
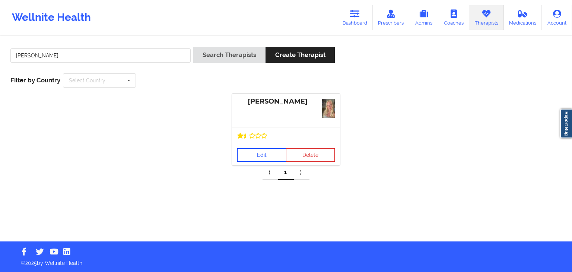
click at [261, 153] on link "Edit" at bounding box center [261, 154] width 49 height 13
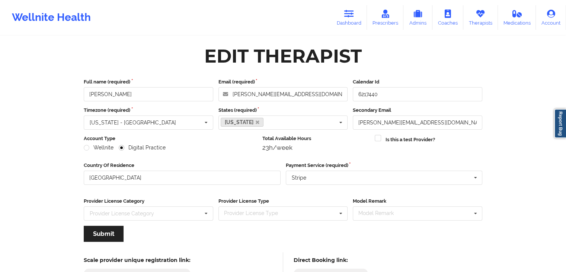
scroll to position [62, 0]
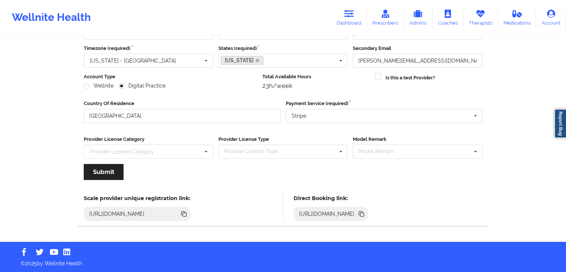
click at [363, 213] on icon at bounding box center [361, 213] width 4 height 4
click at [348, 16] on icon at bounding box center [350, 14] width 10 height 8
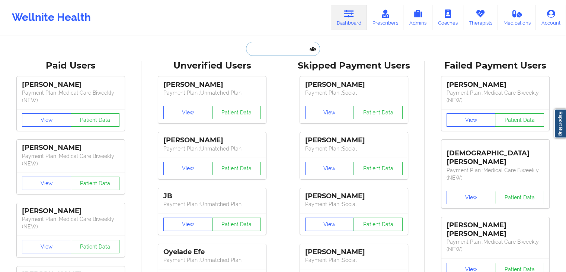
click at [246, 45] on input "text" at bounding box center [283, 49] width 74 height 14
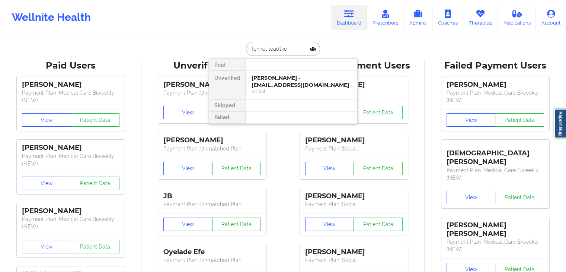
type input "fennel teadtke"
click at [271, 84] on div "Fennel Teadtke - teadtkef@aks-eng.com" at bounding box center [302, 81] width 100 height 14
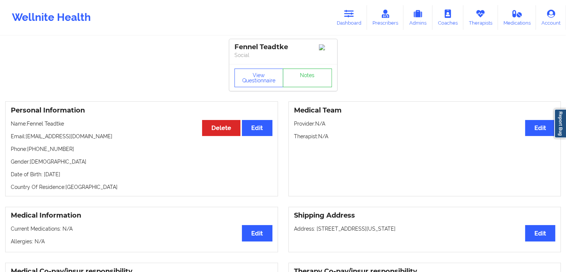
click at [361, 3] on div "Wellnite Health Dashboard Prescribers Admins Coaches Therapists Medications Acc…" at bounding box center [283, 18] width 566 height 30
click at [358, 14] on link "Dashboard" at bounding box center [349, 17] width 36 height 25
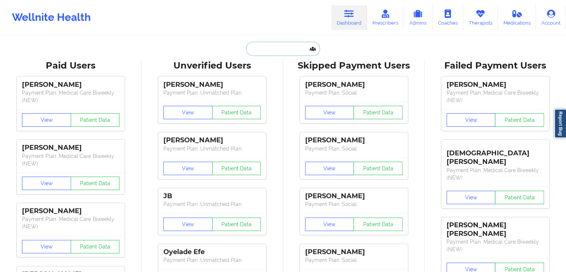
click at [270, 50] on input "text" at bounding box center [283, 49] width 74 height 14
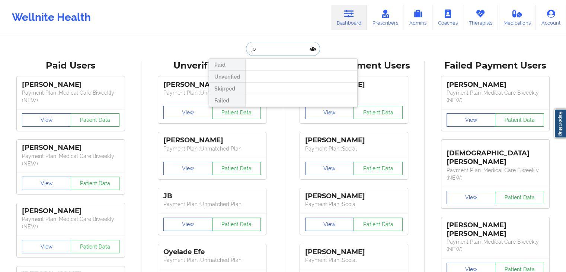
type input "j"
type input "logan annis"
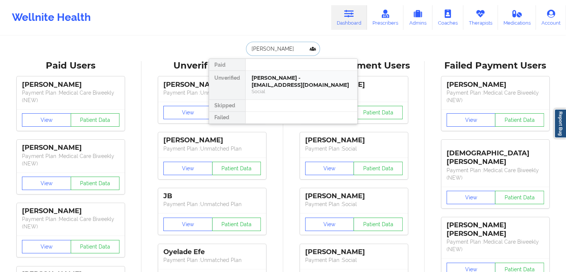
click at [275, 76] on div "Logan Annis - loganmannis1@gmail.com" at bounding box center [302, 81] width 100 height 14
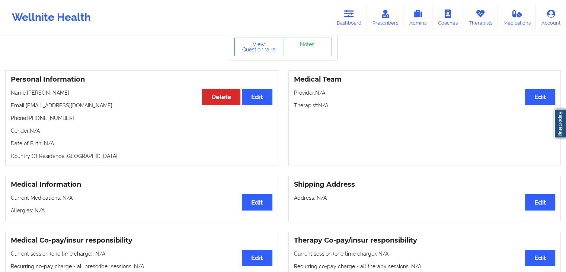
scroll to position [32, 0]
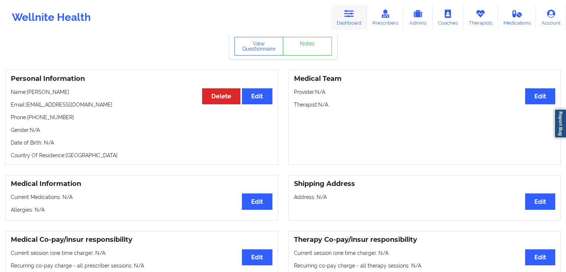
click at [347, 15] on icon at bounding box center [350, 14] width 10 height 8
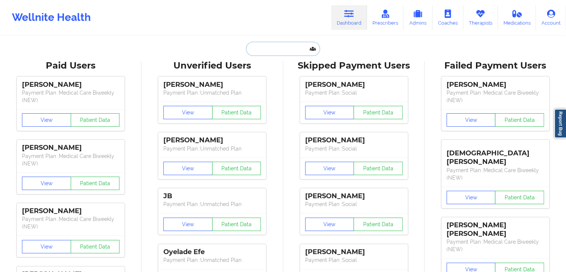
click at [266, 45] on input "text" at bounding box center [283, 49] width 74 height 14
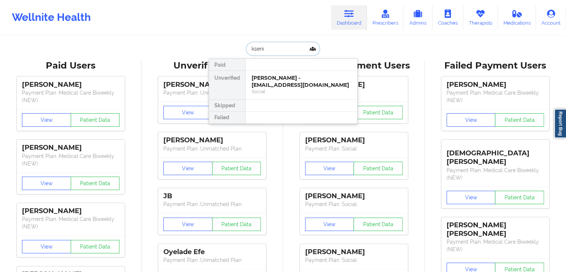
type input "ksenia"
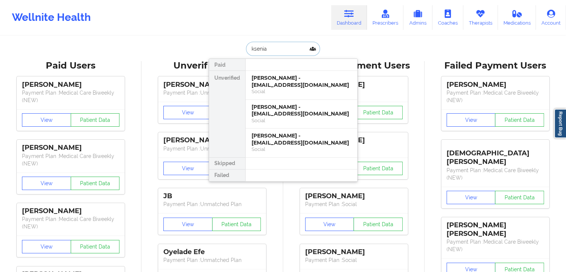
click at [273, 87] on div "Ksenia Sokolova - ksenia.sokolova@capitalone.com" at bounding box center [302, 81] width 100 height 14
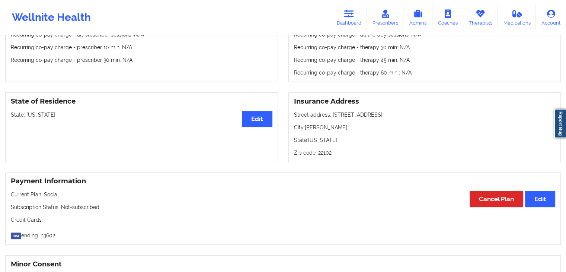
scroll to position [262, 0]
click at [475, 16] on link "Therapists" at bounding box center [481, 17] width 35 height 25
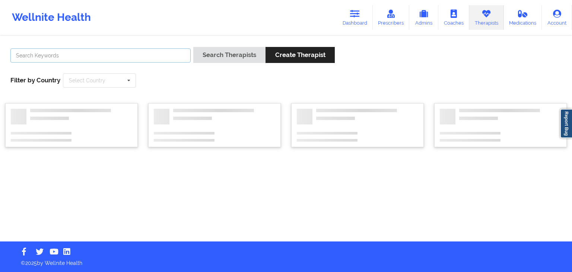
click at [141, 51] on input "text" at bounding box center [100, 55] width 180 height 14
click at [193, 47] on button "Search Therapists" at bounding box center [229, 55] width 72 height 16
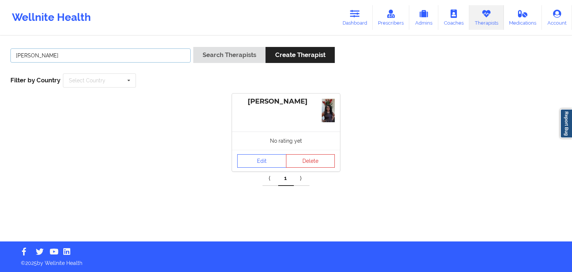
drag, startPoint x: 144, startPoint y: 51, endPoint x: 15, endPoint y: 52, distance: 129.2
click at [15, 52] on input "darlene nicks" at bounding box center [100, 55] width 180 height 14
type input "azare bryant"
click at [193, 47] on button "Search Therapists" at bounding box center [229, 55] width 72 height 16
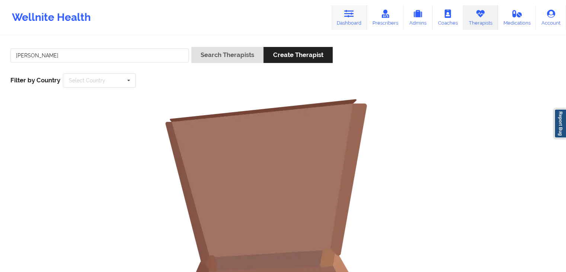
click at [342, 7] on link "Dashboard" at bounding box center [349, 17] width 36 height 25
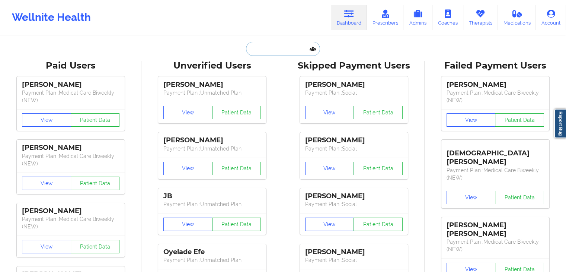
click at [265, 48] on input "text" at bounding box center [283, 49] width 74 height 14
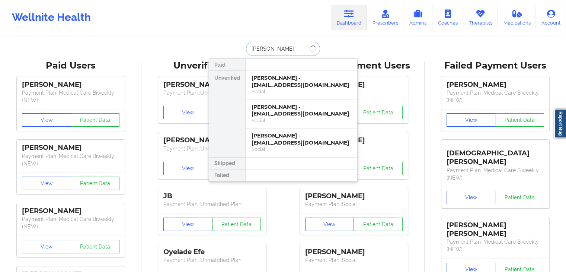
type input "azare bryant"
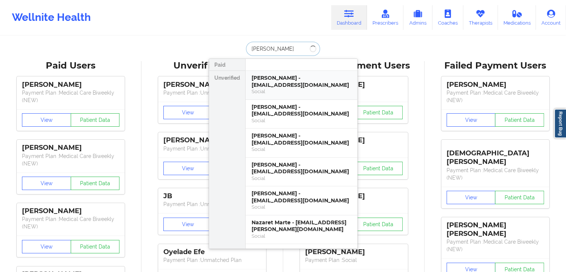
click at [291, 93] on div "Social" at bounding box center [302, 91] width 100 height 6
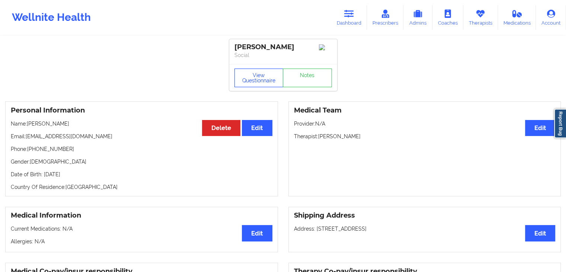
click at [261, 76] on button "View Questionnaire" at bounding box center [259, 78] width 49 height 19
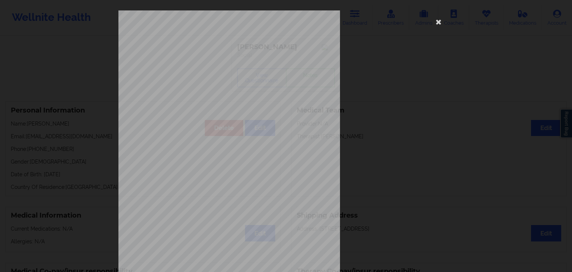
click at [195, 118] on span "Are you pregnant, breastfeeding or postnatal ? (Check all that apply)" at bounding box center [262, 116] width 134 height 4
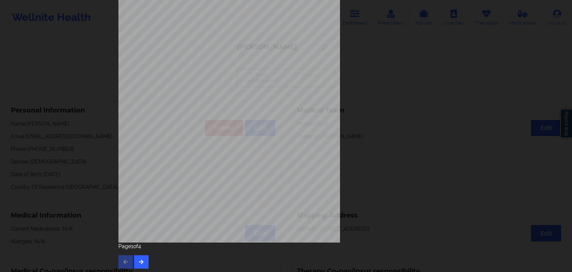
scroll to position [83, 0]
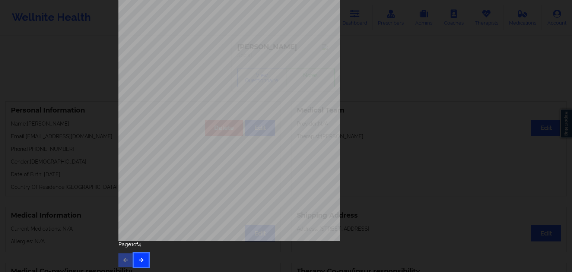
click at [144, 255] on button "button" at bounding box center [141, 259] width 15 height 13
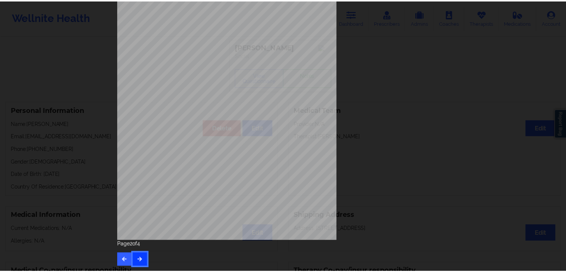
scroll to position [0, 0]
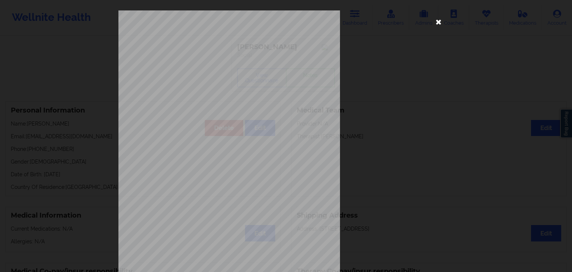
click at [434, 23] on icon at bounding box center [439, 22] width 12 height 12
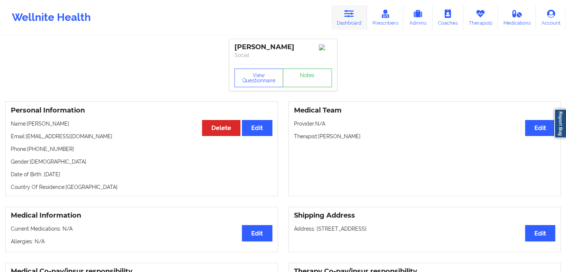
click at [354, 16] on icon at bounding box center [350, 14] width 10 height 8
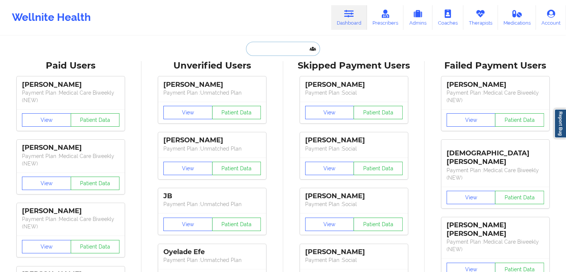
click at [262, 50] on input "text" at bounding box center [283, 49] width 74 height 14
paste input "Anna Ovsyannikova"
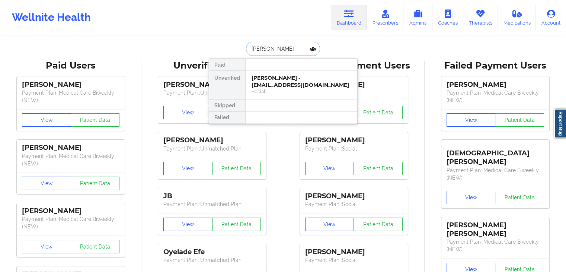
type input "Anna Ovsyannikova"
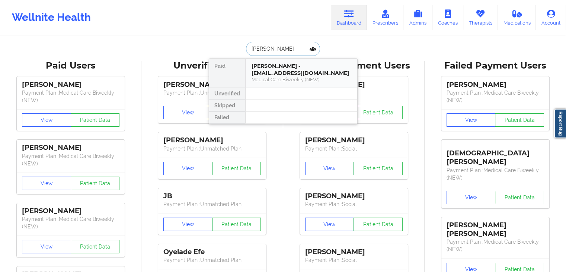
click at [277, 69] on div "Anna Ovsyannikova - anikova1@gmail.com" at bounding box center [302, 70] width 100 height 14
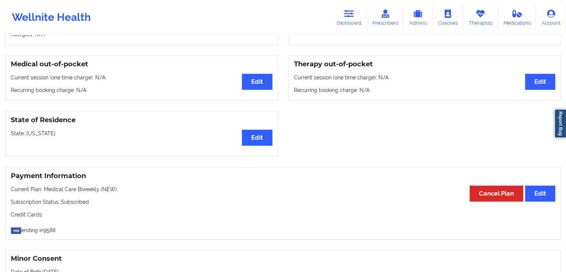
scroll to position [205, 0]
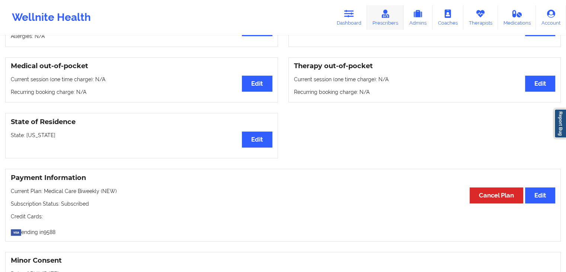
drag, startPoint x: 336, startPoint y: 20, endPoint x: 381, endPoint y: 23, distance: 45.6
click at [336, 20] on link "Dashboard" at bounding box center [349, 17] width 36 height 25
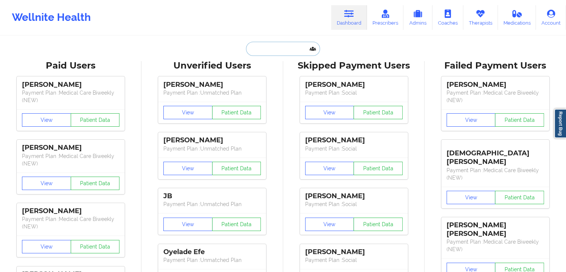
click at [254, 53] on input "text" at bounding box center [283, 49] width 74 height 14
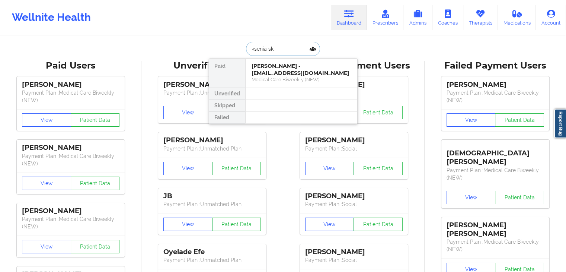
type input "ksenia s"
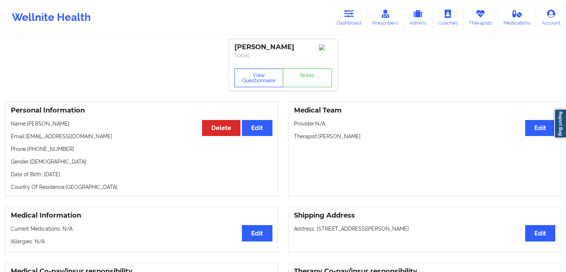
click at [256, 85] on button "View Questionnaire" at bounding box center [259, 78] width 49 height 19
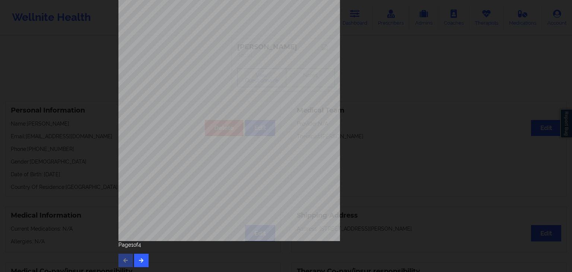
scroll to position [83, 0]
click at [144, 260] on button "button" at bounding box center [141, 259] width 15 height 13
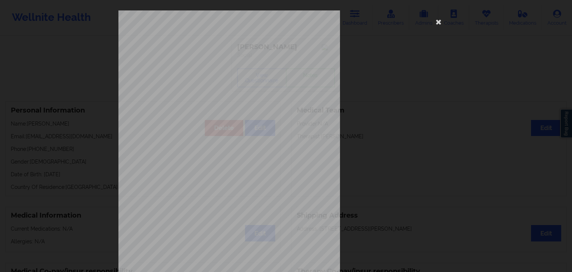
click at [239, 203] on span "Moving or speaking so slowly that other people could have noticed? Or so fidget…" at bounding box center [285, 204] width 175 height 4
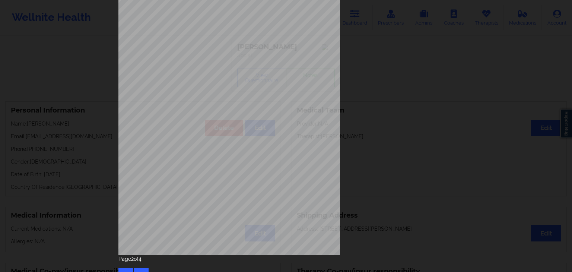
scroll to position [83, 0]
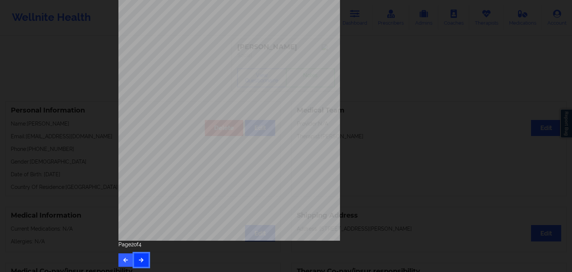
click at [145, 263] on button "button" at bounding box center [141, 259] width 15 height 13
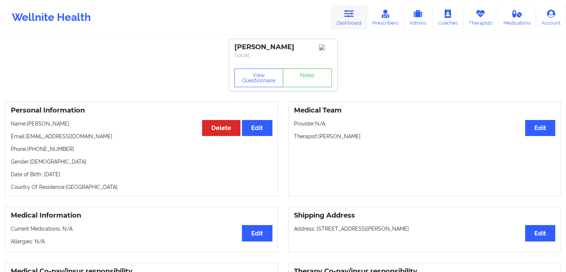
click at [343, 20] on link "Dashboard" at bounding box center [349, 17] width 36 height 25
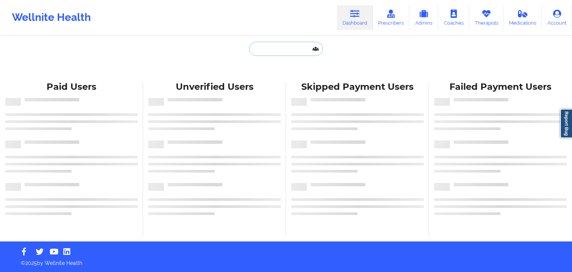
click at [265, 50] on input "text" at bounding box center [286, 49] width 74 height 14
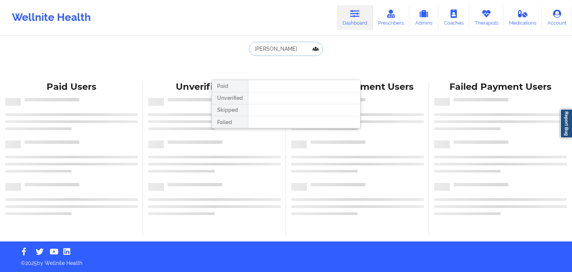
type input "nimita"
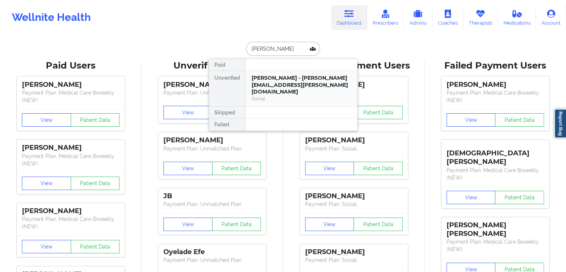
click at [267, 82] on div "Nimita Mittra - nimita.mittra@gmail.com" at bounding box center [302, 84] width 100 height 21
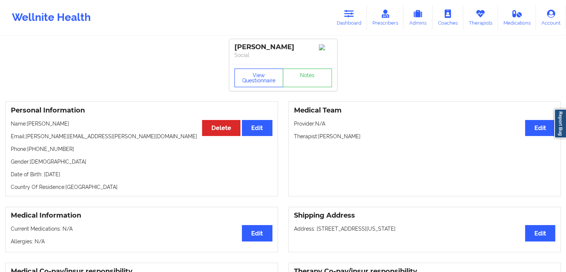
click at [258, 77] on button "View Questionnaire" at bounding box center [259, 78] width 49 height 19
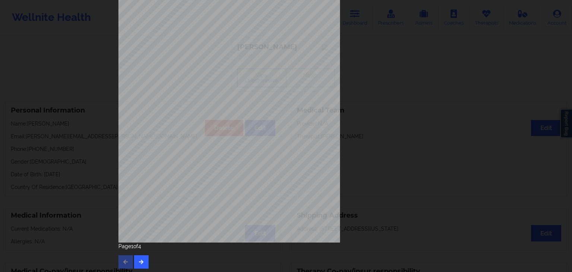
scroll to position [83, 0]
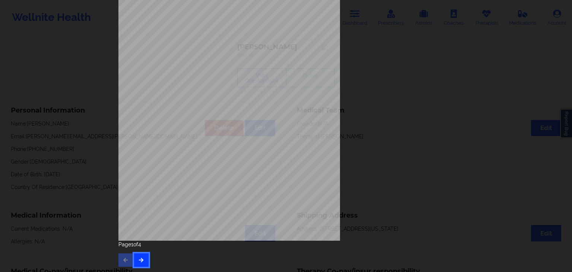
click at [143, 258] on button "button" at bounding box center [141, 259] width 15 height 13
click at [138, 260] on icon "button" at bounding box center [141, 259] width 6 height 4
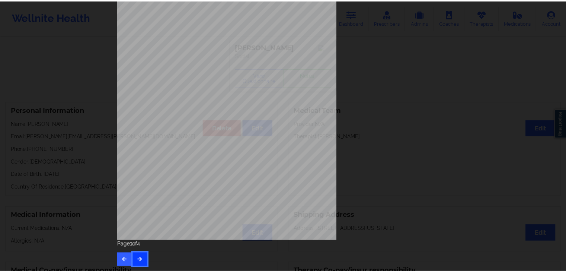
scroll to position [0, 0]
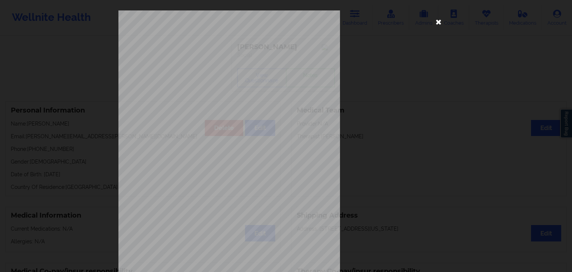
click at [434, 23] on icon at bounding box center [439, 22] width 12 height 12
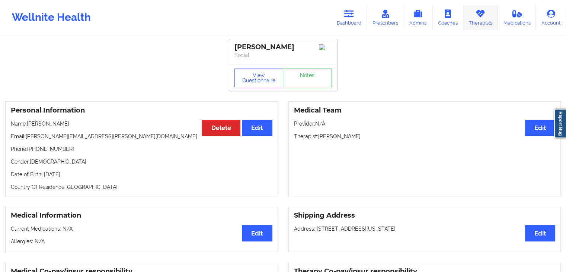
click at [480, 17] on icon at bounding box center [481, 14] width 10 height 8
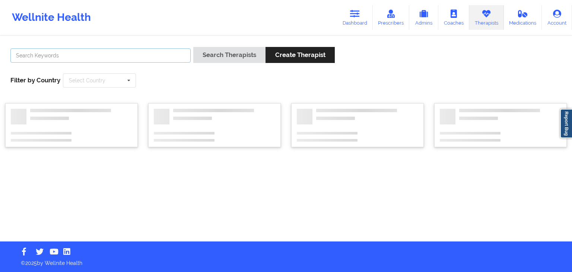
click at [157, 61] on input "text" at bounding box center [100, 55] width 180 height 14
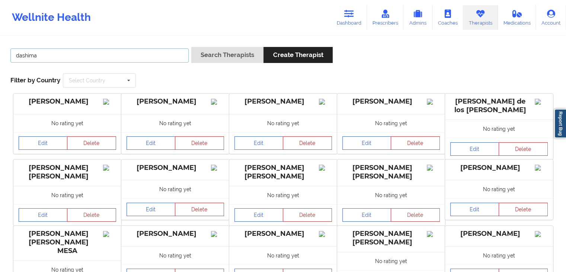
type input "dashima green"
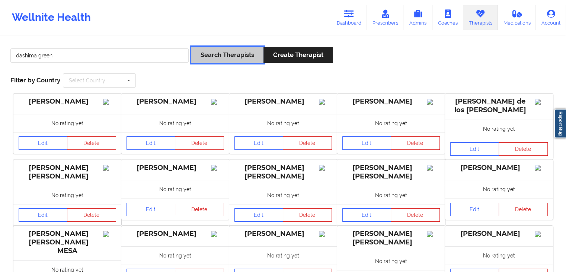
click at [208, 59] on button "Search Therapists" at bounding box center [227, 55] width 72 height 16
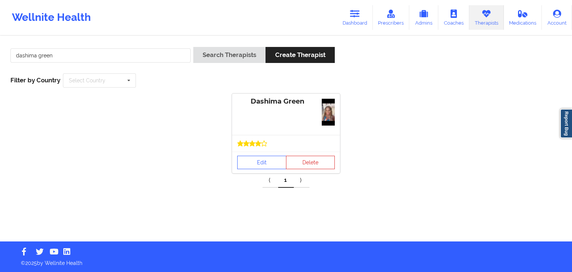
click at [255, 141] on icon at bounding box center [258, 143] width 6 height 6
click at [256, 162] on link "Edit" at bounding box center [261, 162] width 49 height 13
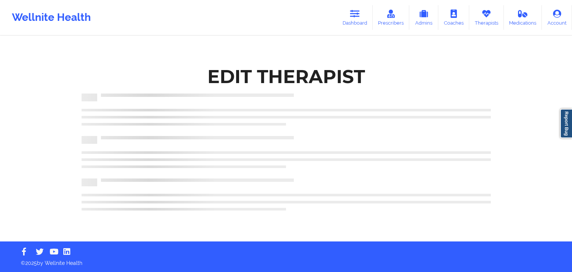
drag, startPoint x: 572, startPoint y: 64, endPoint x: 572, endPoint y: 153, distance: 89.4
click at [572, 153] on html "Wellnite Health Dashboard Prescribers Admins Coaches Therapists Medications Acc…" at bounding box center [286, 136] width 572 height 272
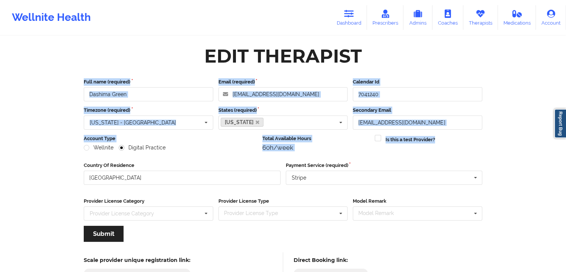
scroll to position [62, 0]
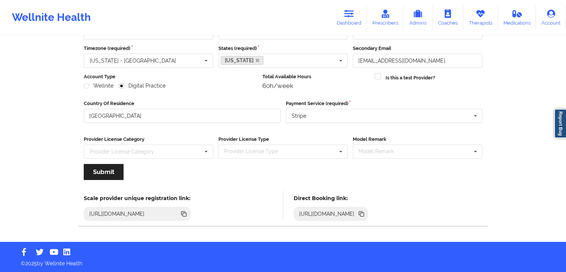
click at [366, 213] on icon at bounding box center [362, 214] width 8 height 8
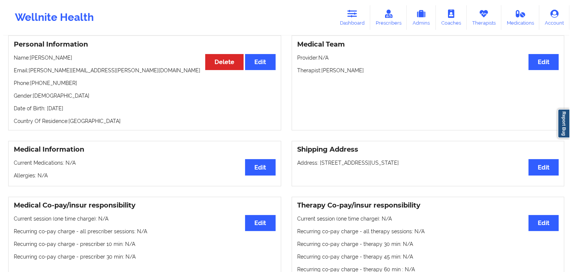
scroll to position [16, 0]
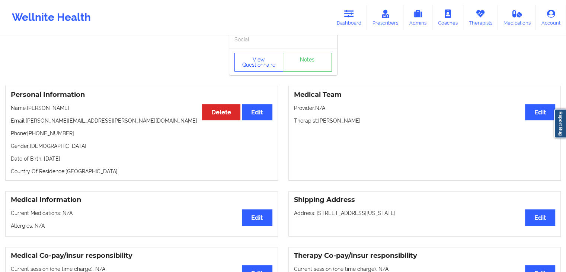
click at [254, 71] on button "View Questionnaire" at bounding box center [259, 62] width 49 height 19
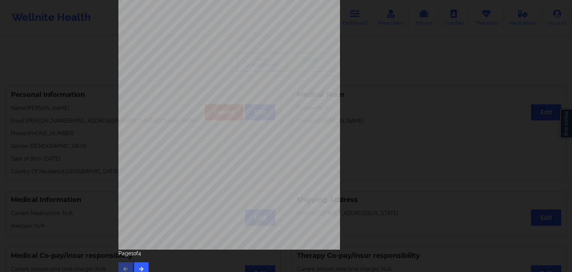
scroll to position [83, 0]
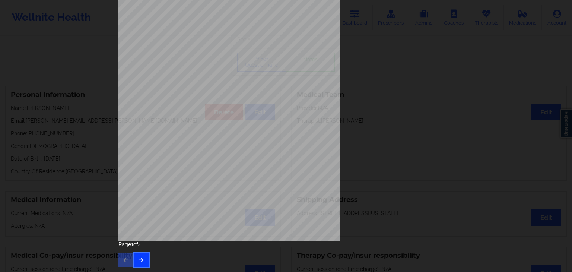
click at [143, 255] on button "button" at bounding box center [141, 259] width 15 height 13
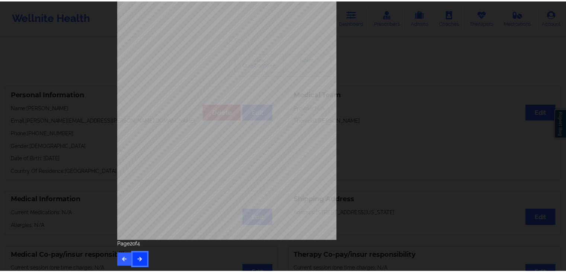
scroll to position [0, 0]
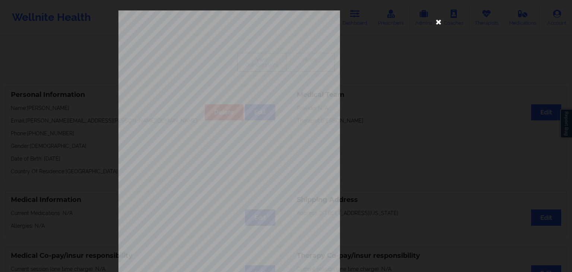
click at [434, 22] on icon at bounding box center [439, 22] width 12 height 12
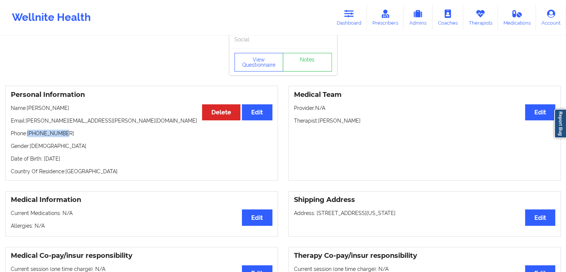
drag, startPoint x: 29, startPoint y: 134, endPoint x: 64, endPoint y: 136, distance: 35.8
click at [64, 136] on p "Phone: +16099333794" at bounding box center [142, 133] width 262 height 7
copy p "+16099333794"
drag, startPoint x: 354, startPoint y: 17, endPoint x: 406, endPoint y: 31, distance: 53.9
click at [354, 17] on icon at bounding box center [350, 14] width 10 height 8
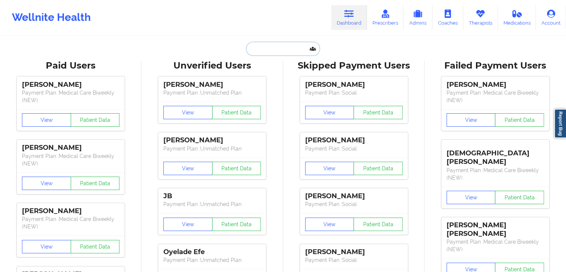
click at [259, 54] on input "text" at bounding box center [283, 49] width 74 height 14
paste input "[EMAIL_ADDRESS][DOMAIN_NAME]"
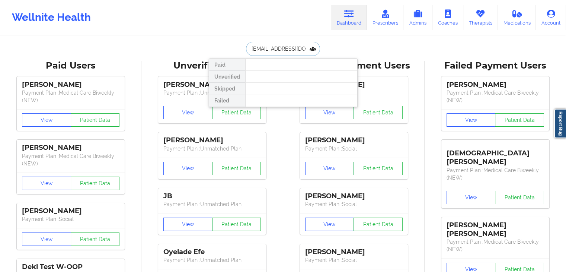
click at [308, 48] on input "[EMAIL_ADDRESS][DOMAIN_NAME]" at bounding box center [283, 49] width 74 height 14
type input "m"
paste input "Please register here 👉 https://www.wellnite.co/zd/register"
type input "P"
drag, startPoint x: 288, startPoint y: 50, endPoint x: 249, endPoint y: 50, distance: 38.4
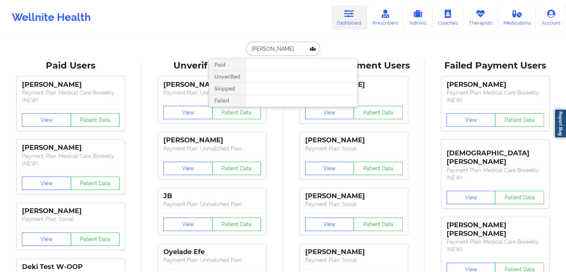
click at [249, 50] on input "nicole ogra" at bounding box center [283, 49] width 74 height 14
paste input "[EMAIL_ADDRESS][DOMAIN_NAME]"
type input "[EMAIL_ADDRESS][DOMAIN_NAME]"
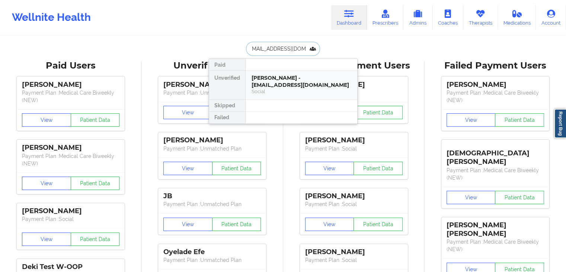
click at [280, 83] on div "Nicole Ogranovich - ogranovich_e@yahoo.com" at bounding box center [302, 81] width 100 height 14
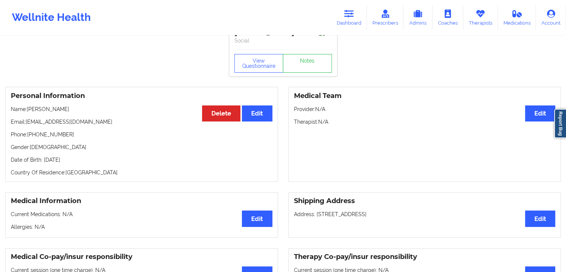
scroll to position [15, 0]
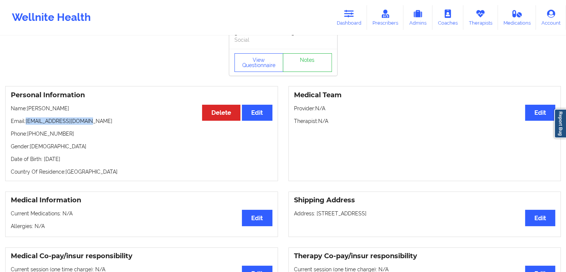
drag, startPoint x: 89, startPoint y: 123, endPoint x: 27, endPoint y: 123, distance: 62.6
click at [27, 123] on p "Email: ogranovich_e@yahoo.com" at bounding box center [142, 120] width 262 height 7
copy p "[EMAIL_ADDRESS][DOMAIN_NAME]"
drag, startPoint x: 66, startPoint y: 137, endPoint x: 29, endPoint y: 135, distance: 36.9
click at [29, 135] on p "Phone: +16122297009" at bounding box center [142, 133] width 262 height 7
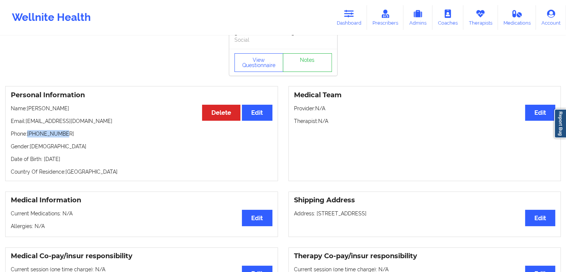
copy p "[PHONE_NUMBER]"
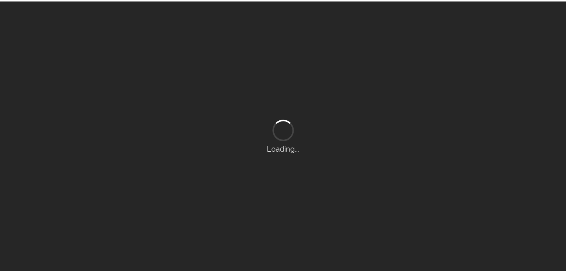
scroll to position [15, 0]
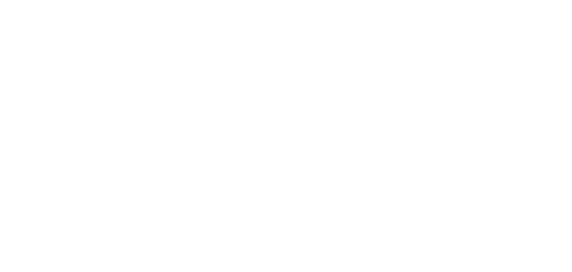
drag, startPoint x: 572, startPoint y: 57, endPoint x: 572, endPoint y: 78, distance: 21.6
click at [572, 78] on body at bounding box center [286, 136] width 572 height 272
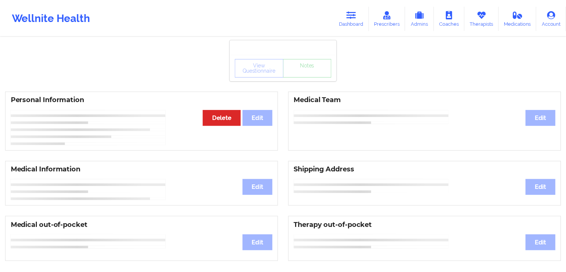
scroll to position [15, 0]
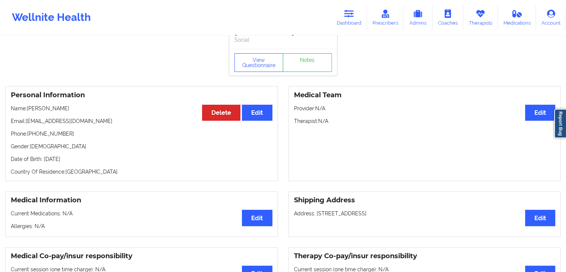
click at [55, 112] on p "Name: [PERSON_NAME]" at bounding box center [142, 108] width 262 height 7
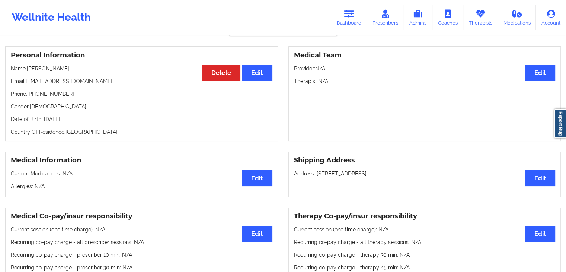
scroll to position [0, 0]
